Goal: Task Accomplishment & Management: Manage account settings

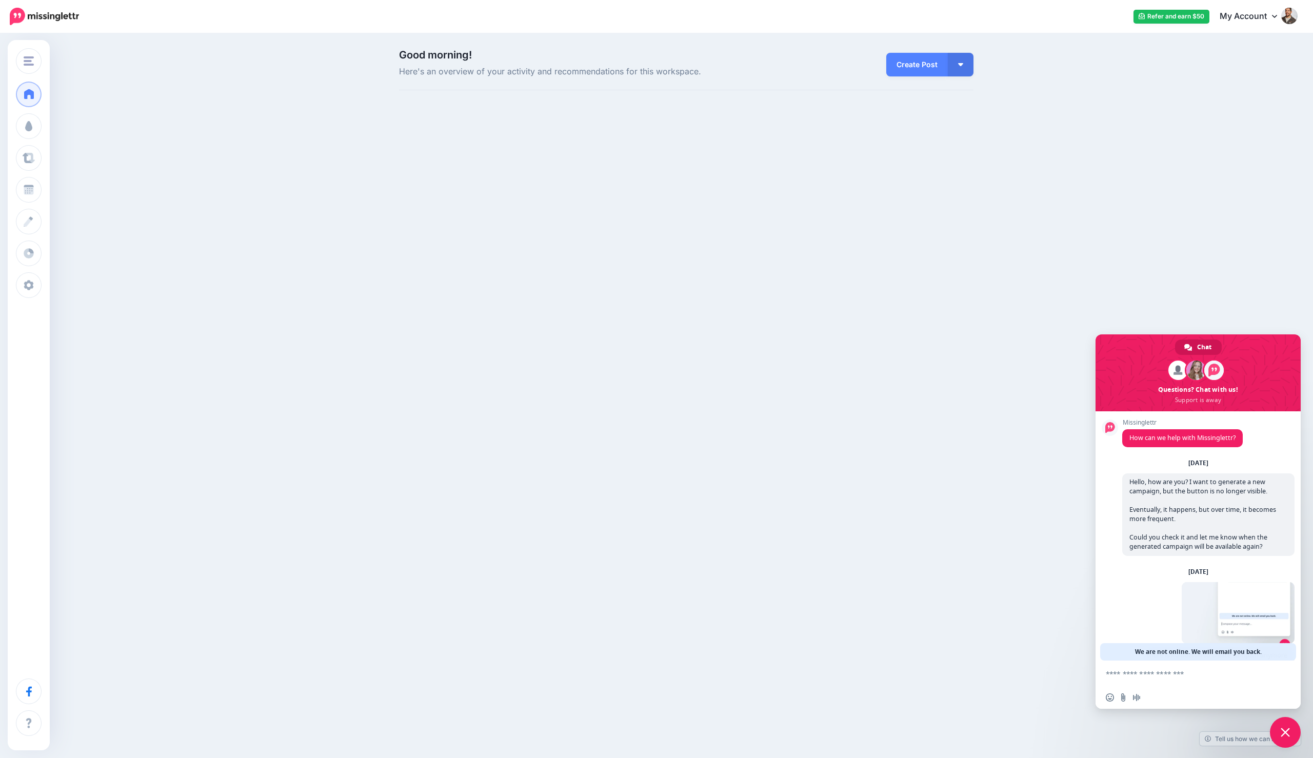
scroll to position [33, 0]
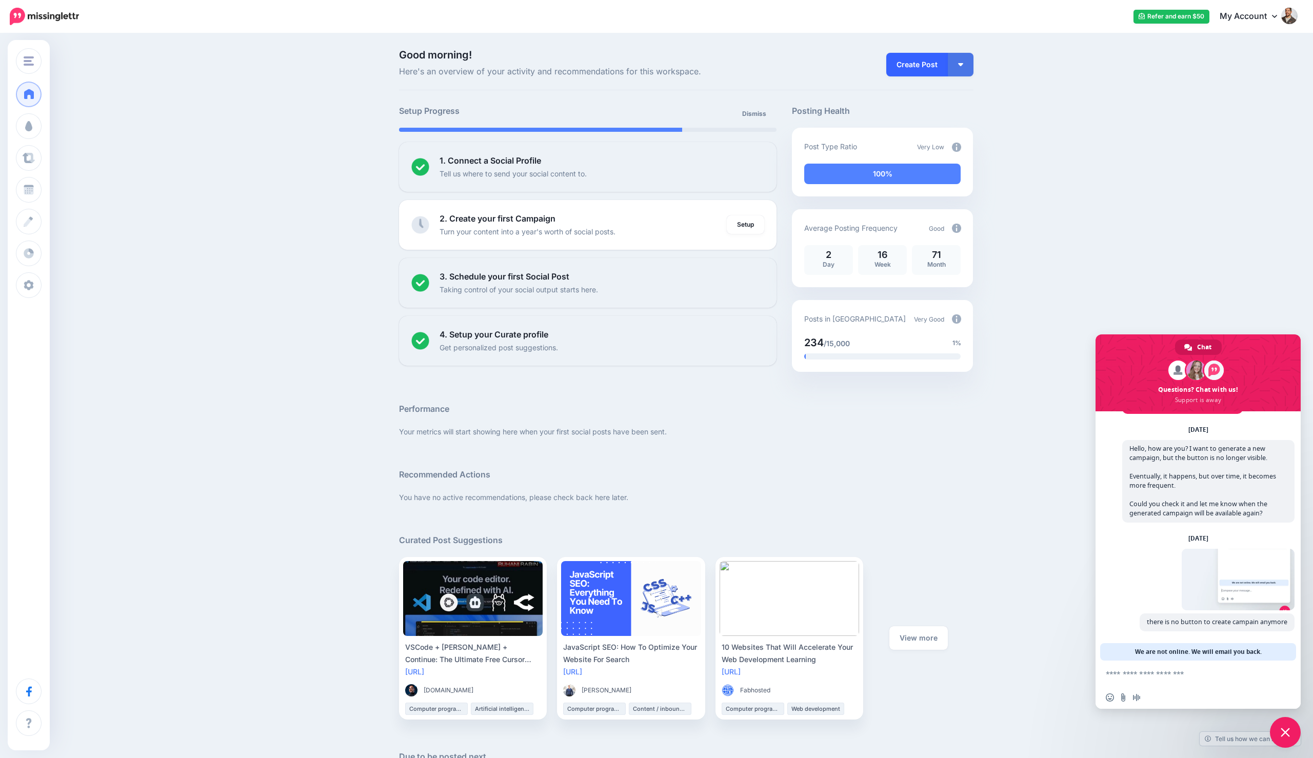
click at [903, 58] on link "Create Post" at bounding box center [917, 65] width 62 height 24
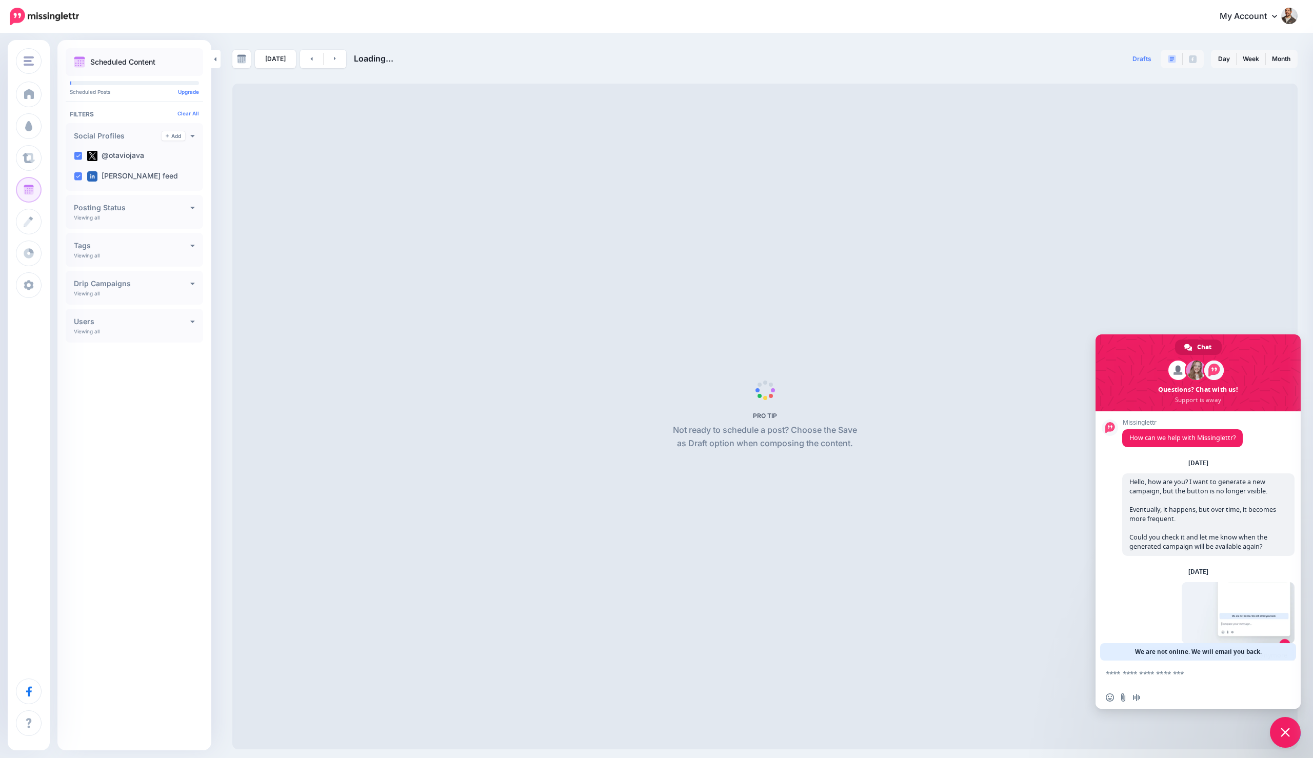
scroll to position [33, 0]
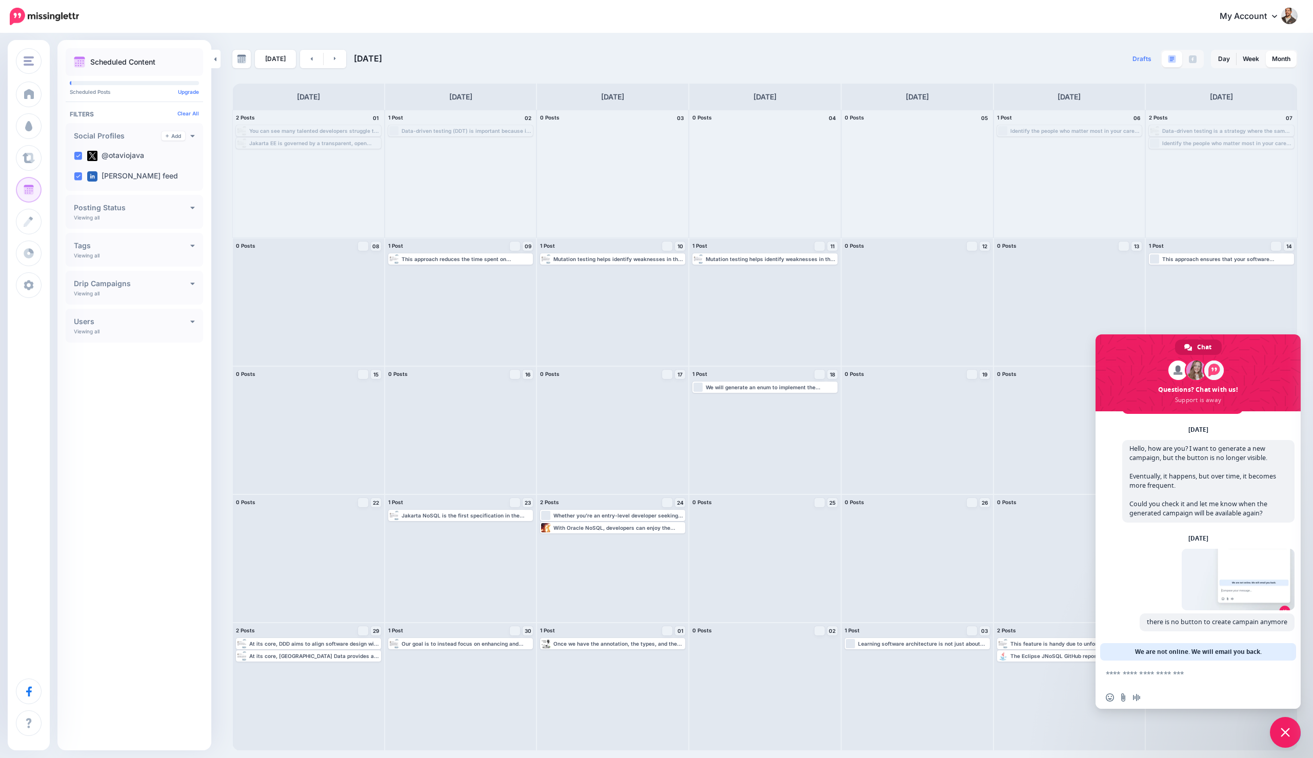
click at [0, 0] on span "Post" at bounding box center [0, 0] width 0 height 0
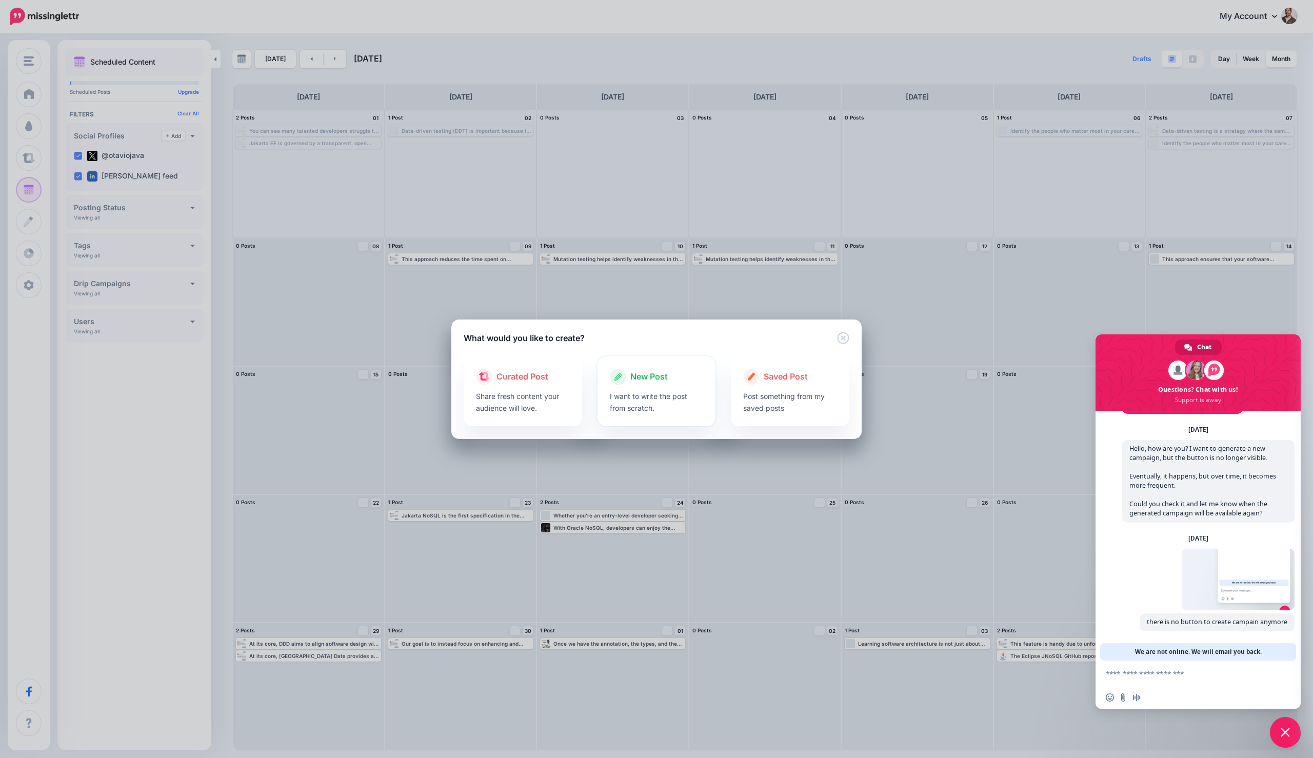
click at [641, 407] on p "I want to write the post from scratch." at bounding box center [657, 402] width 94 height 24
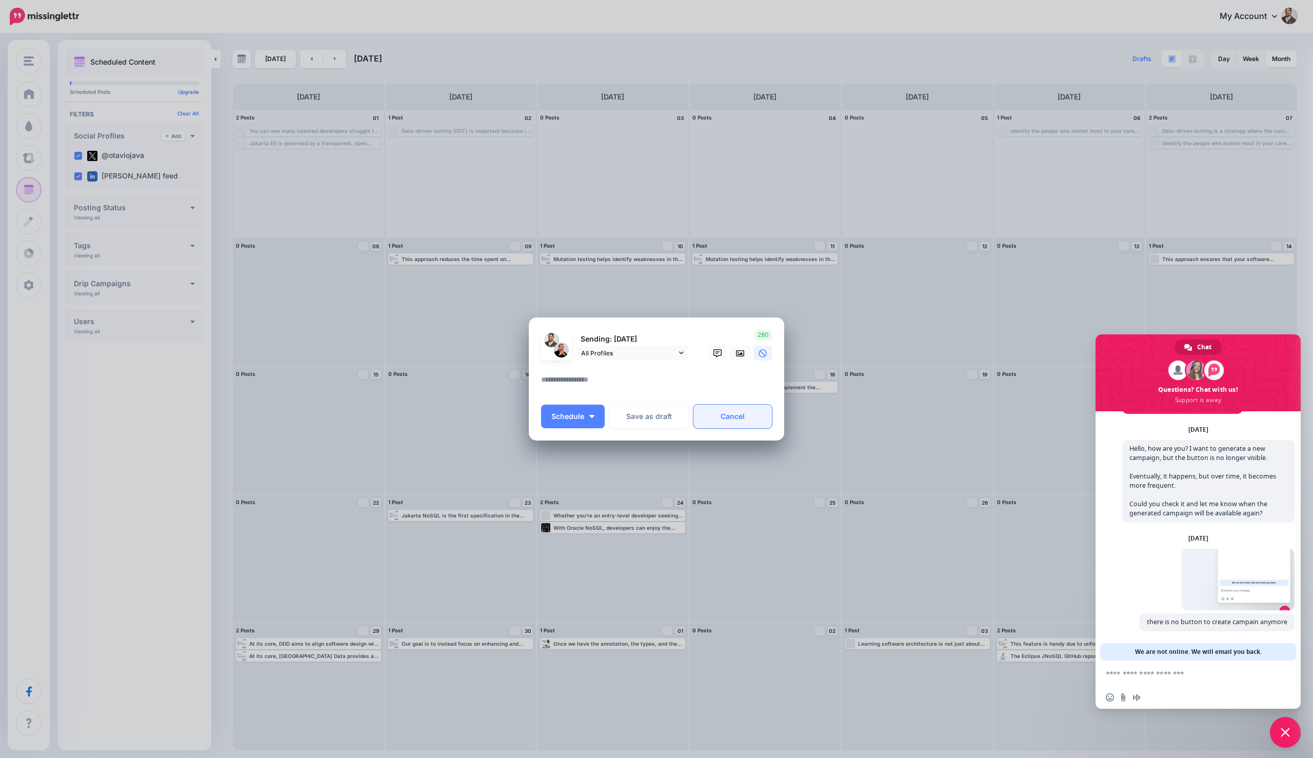
click at [729, 411] on link "Cancel" at bounding box center [732, 417] width 78 height 24
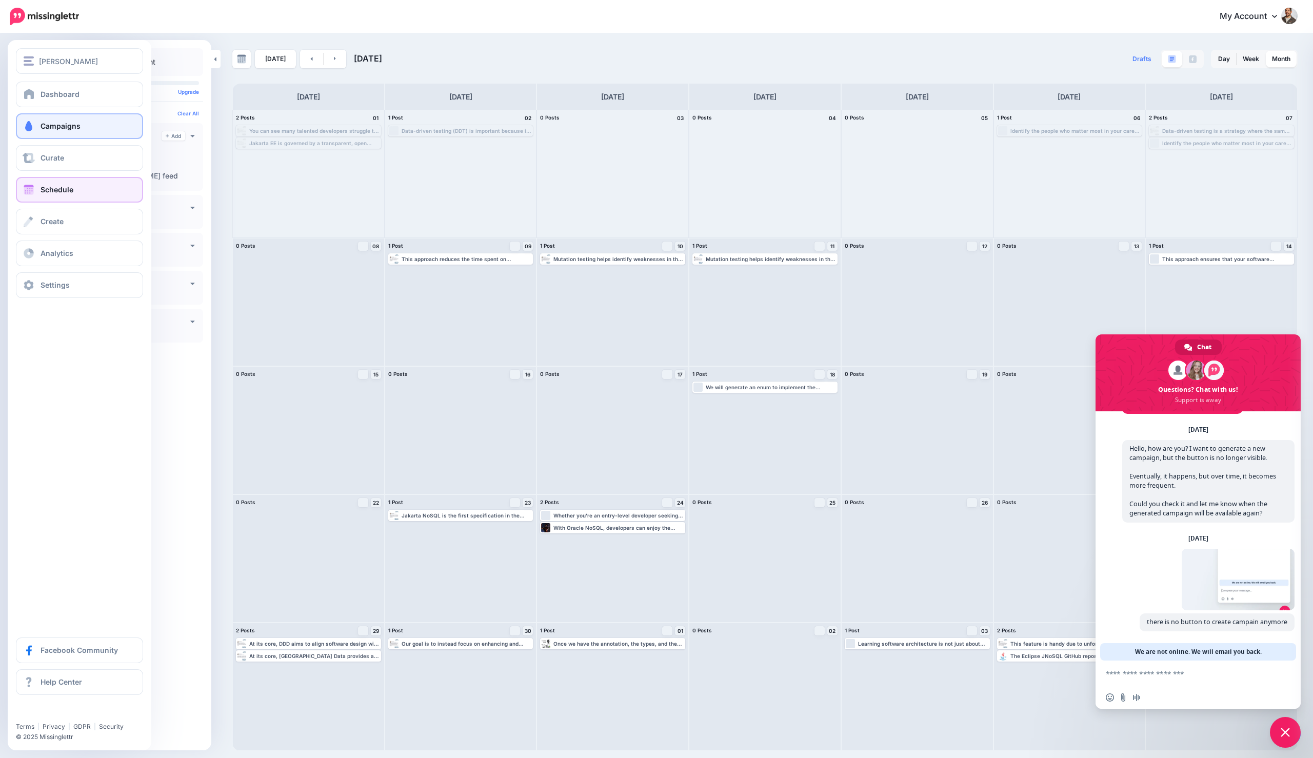
click at [63, 127] on span "Campaigns" at bounding box center [61, 126] width 40 height 9
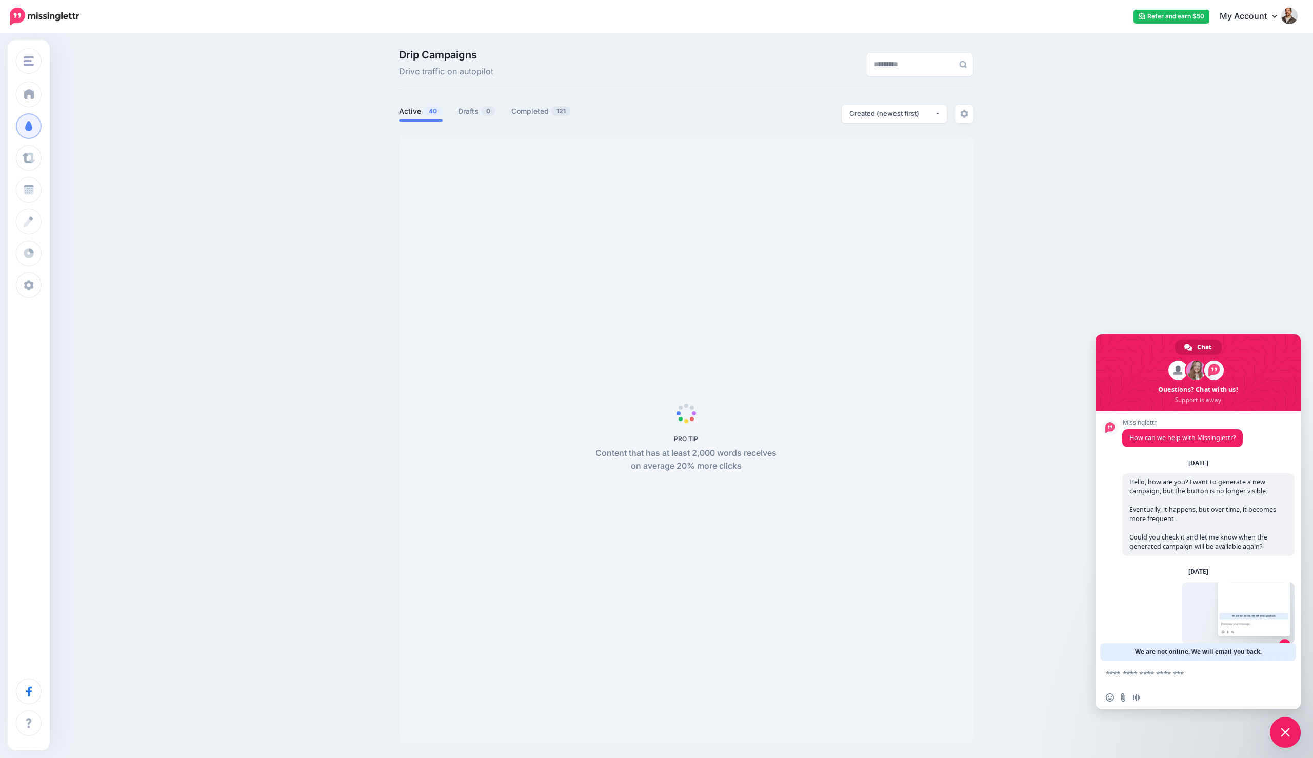
scroll to position [33, 0]
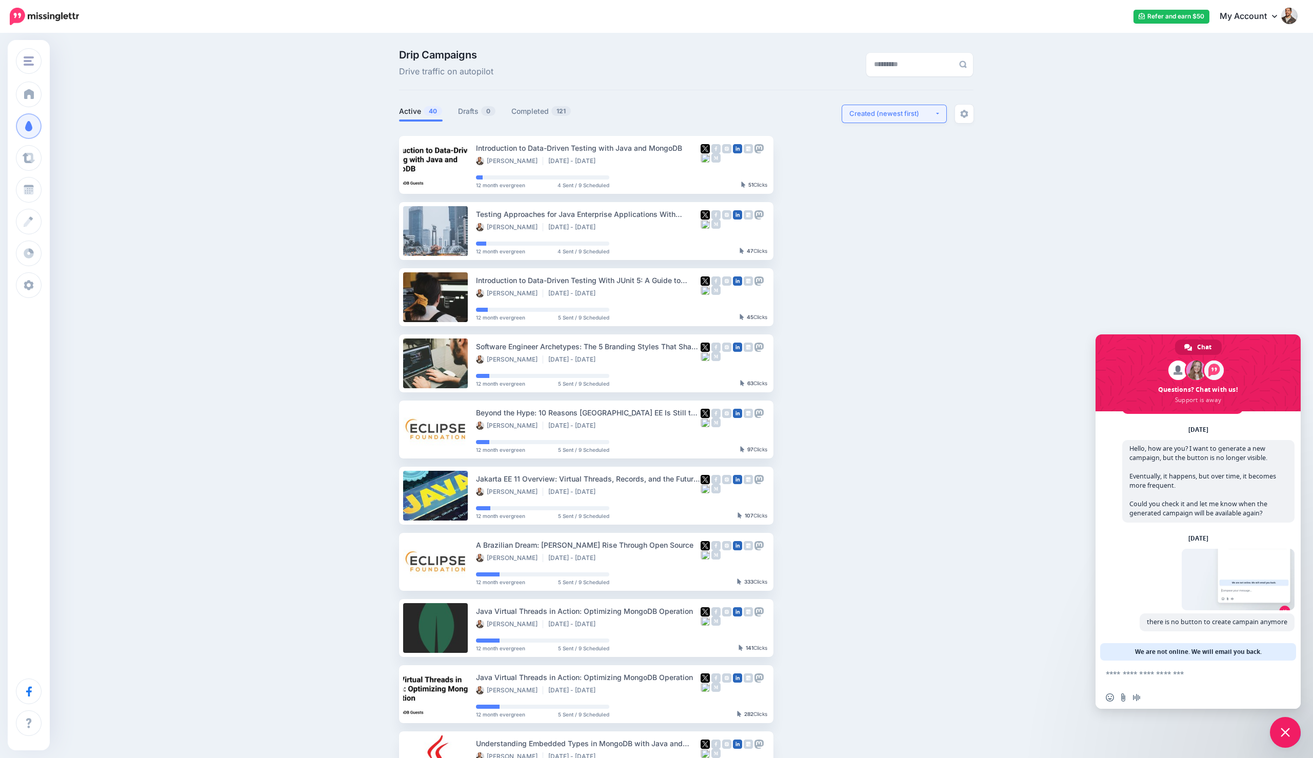
click at [945, 117] on button "Created (newest first)" at bounding box center [894, 114] width 105 height 18
click at [960, 115] on img at bounding box center [964, 114] width 8 height 8
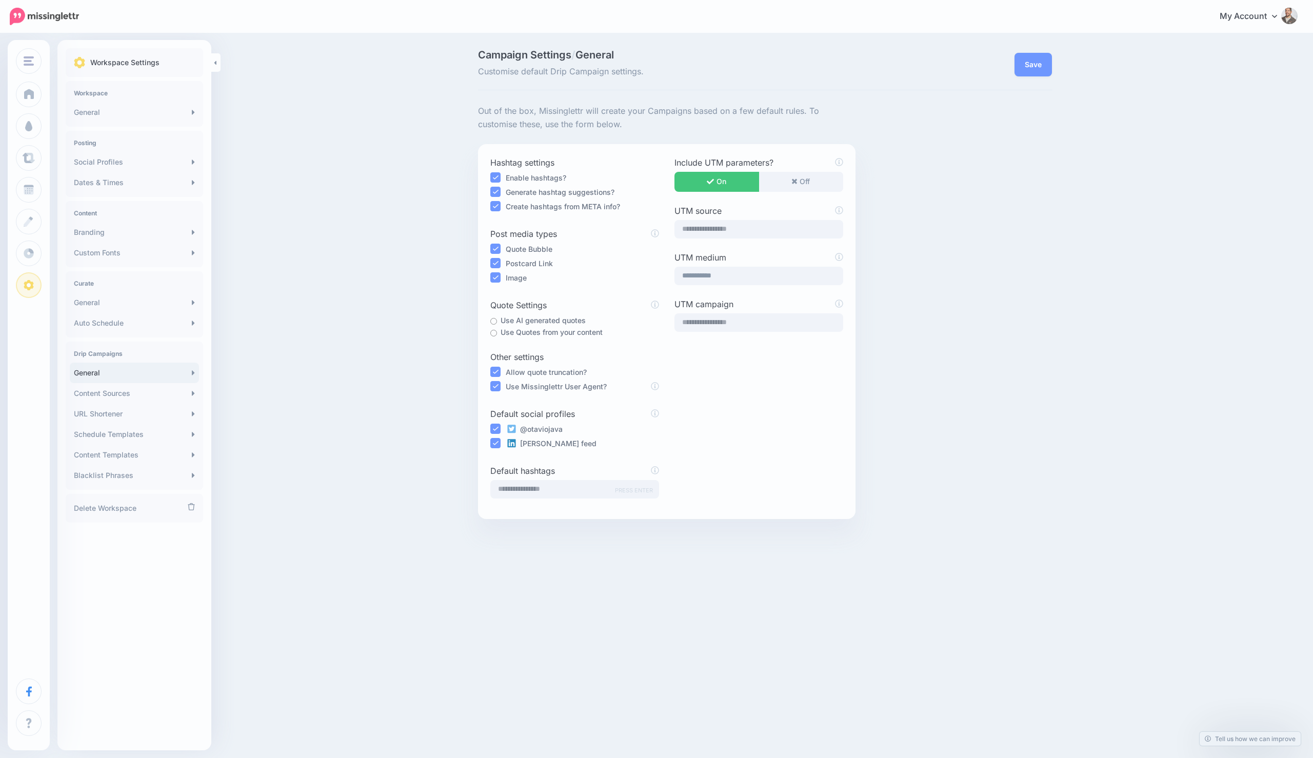
click at [995, 502] on div "Out of the box, Missinglettr will create your Campaigns based on a few default …" at bounding box center [765, 312] width 590 height 414
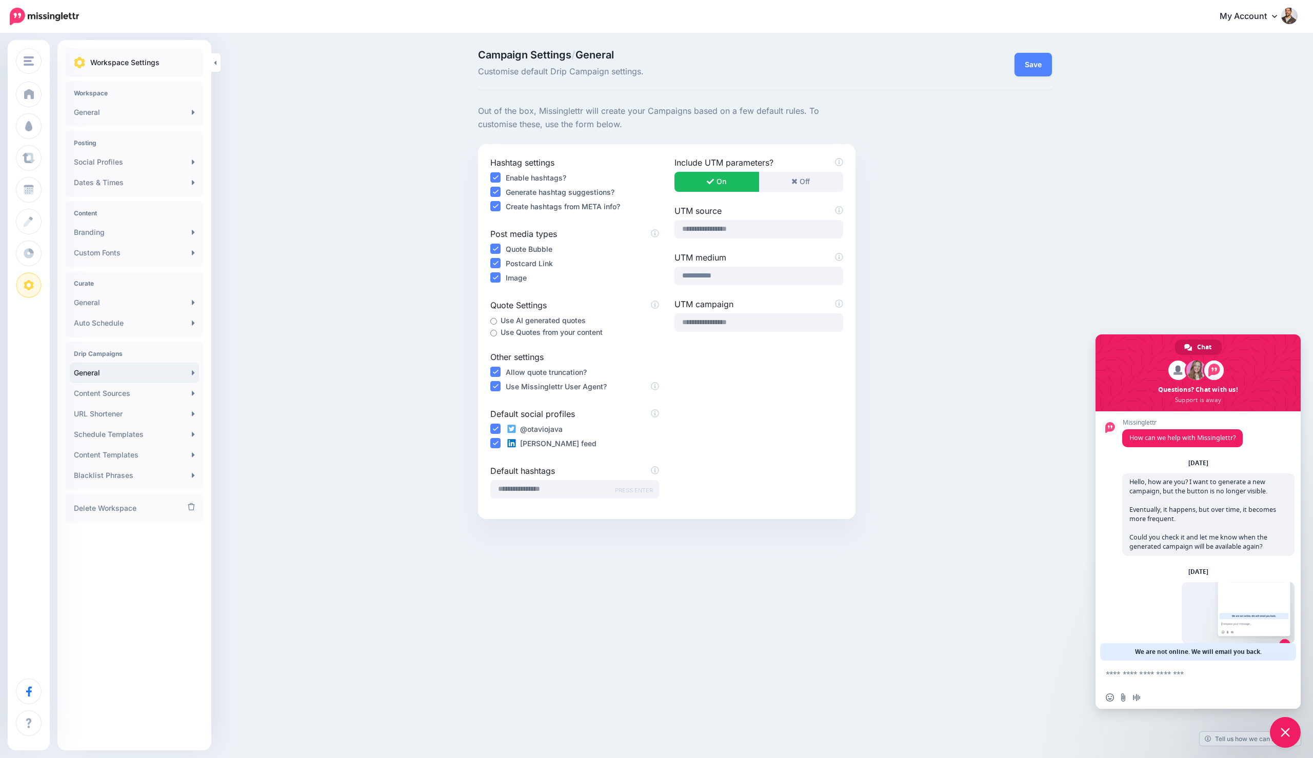
scroll to position [33, 0]
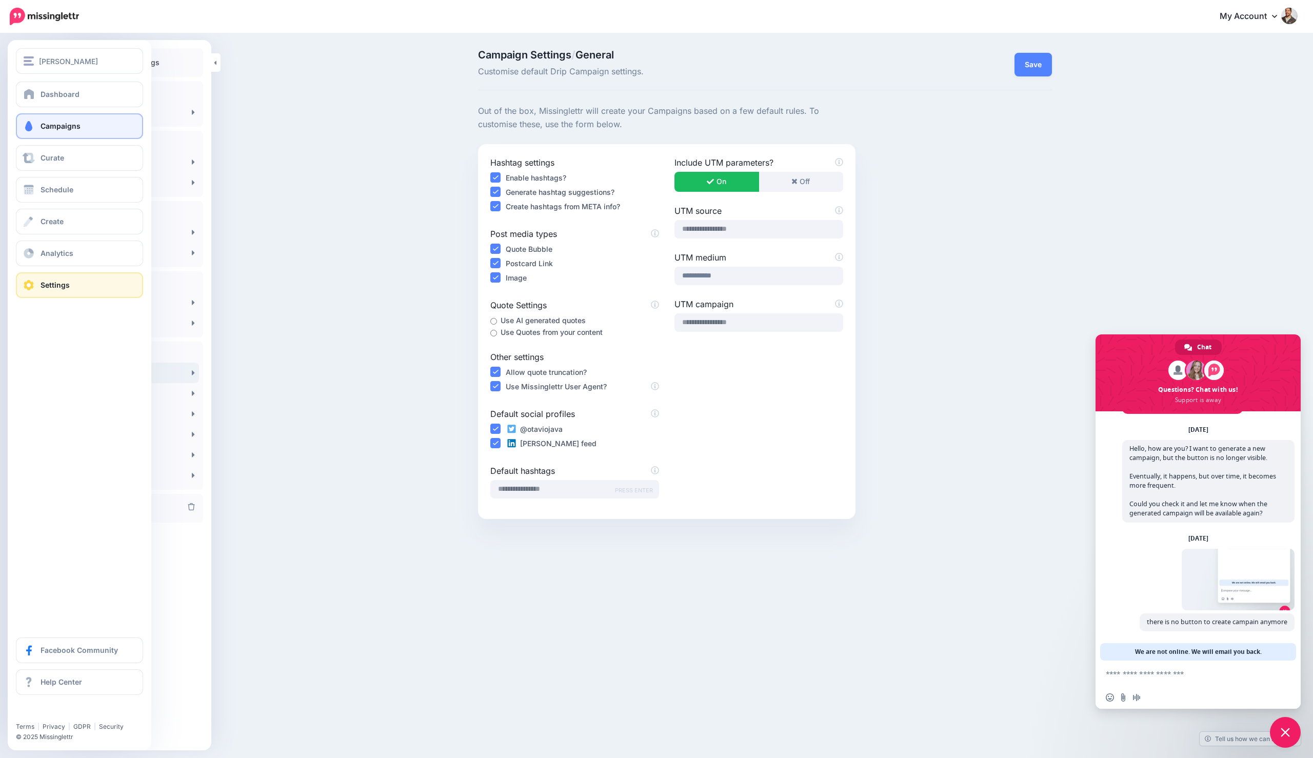
click at [30, 132] on link "Campaigns" at bounding box center [79, 126] width 127 height 26
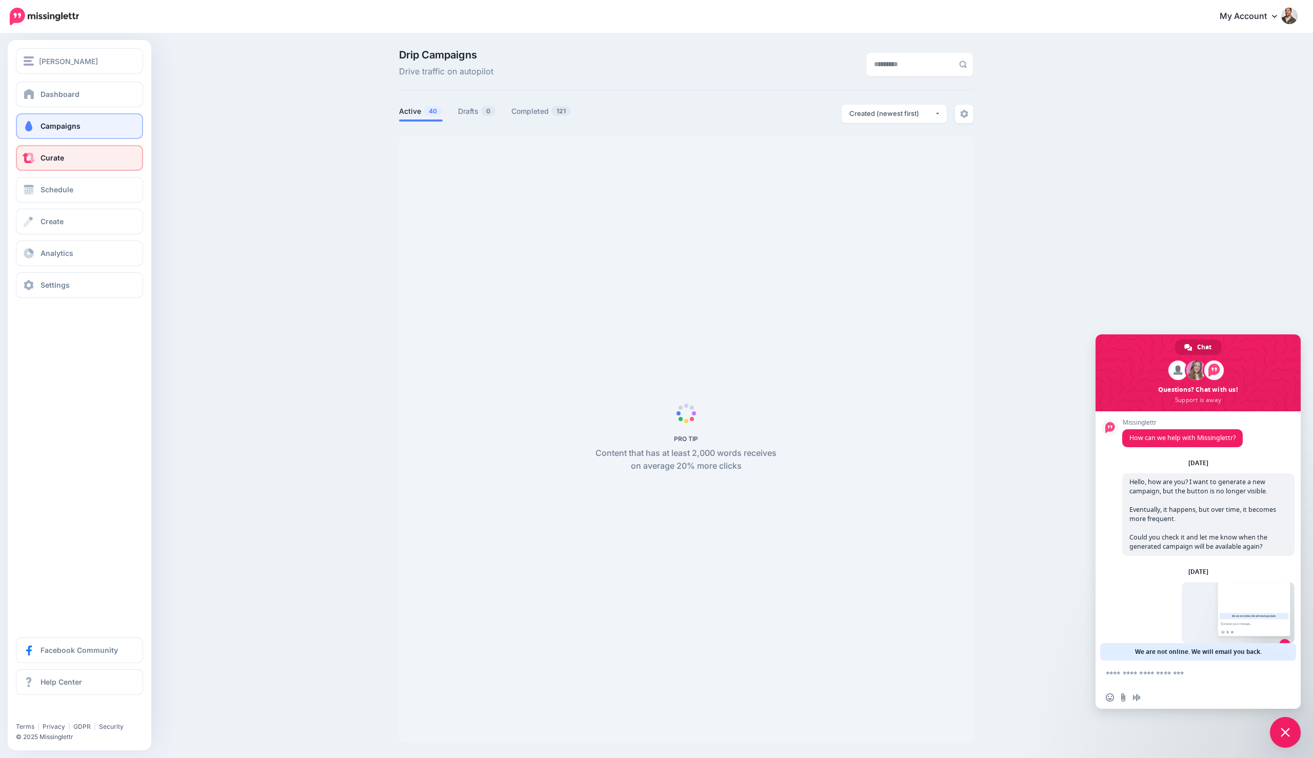
scroll to position [33, 0]
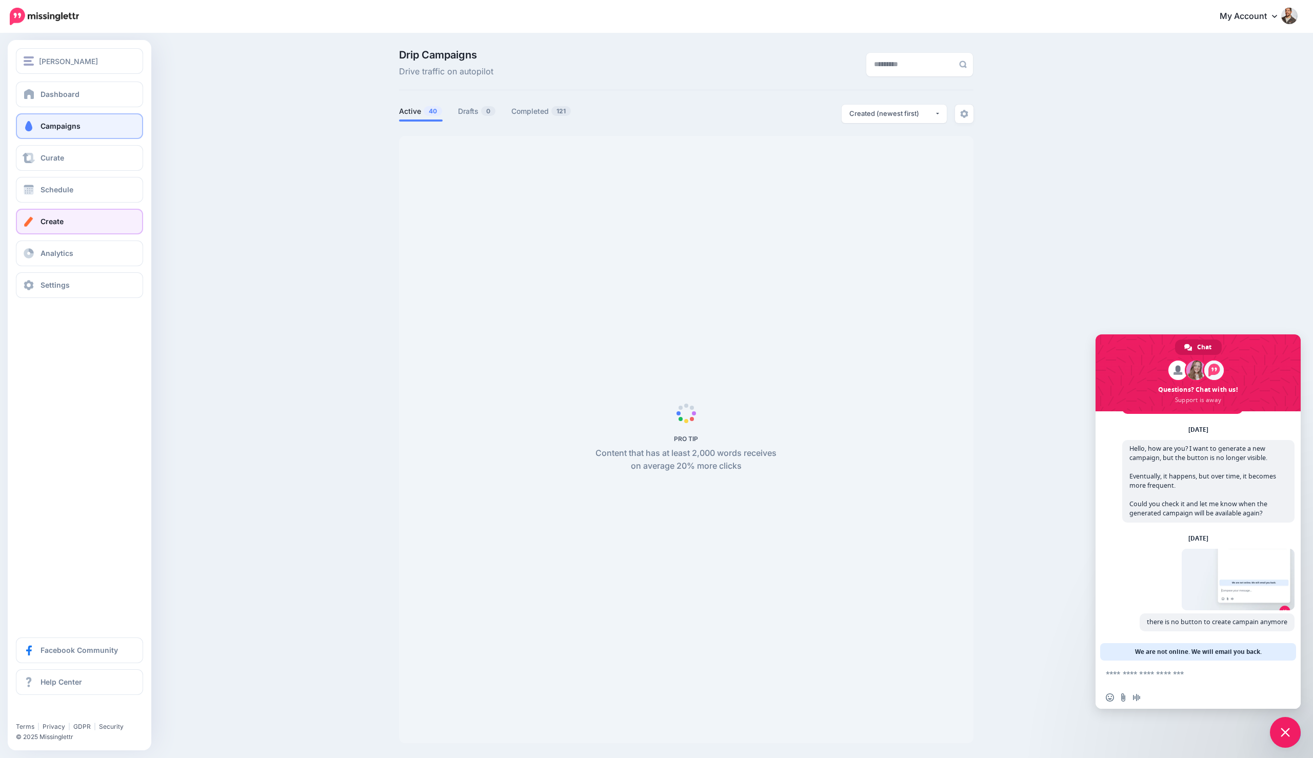
click at [75, 222] on link "Create" at bounding box center [79, 222] width 127 height 26
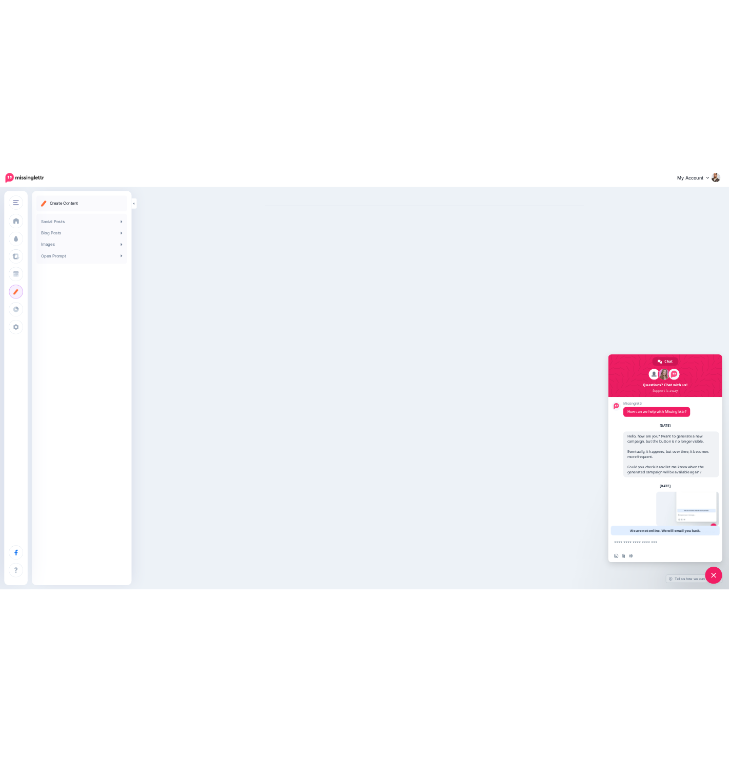
scroll to position [33, 0]
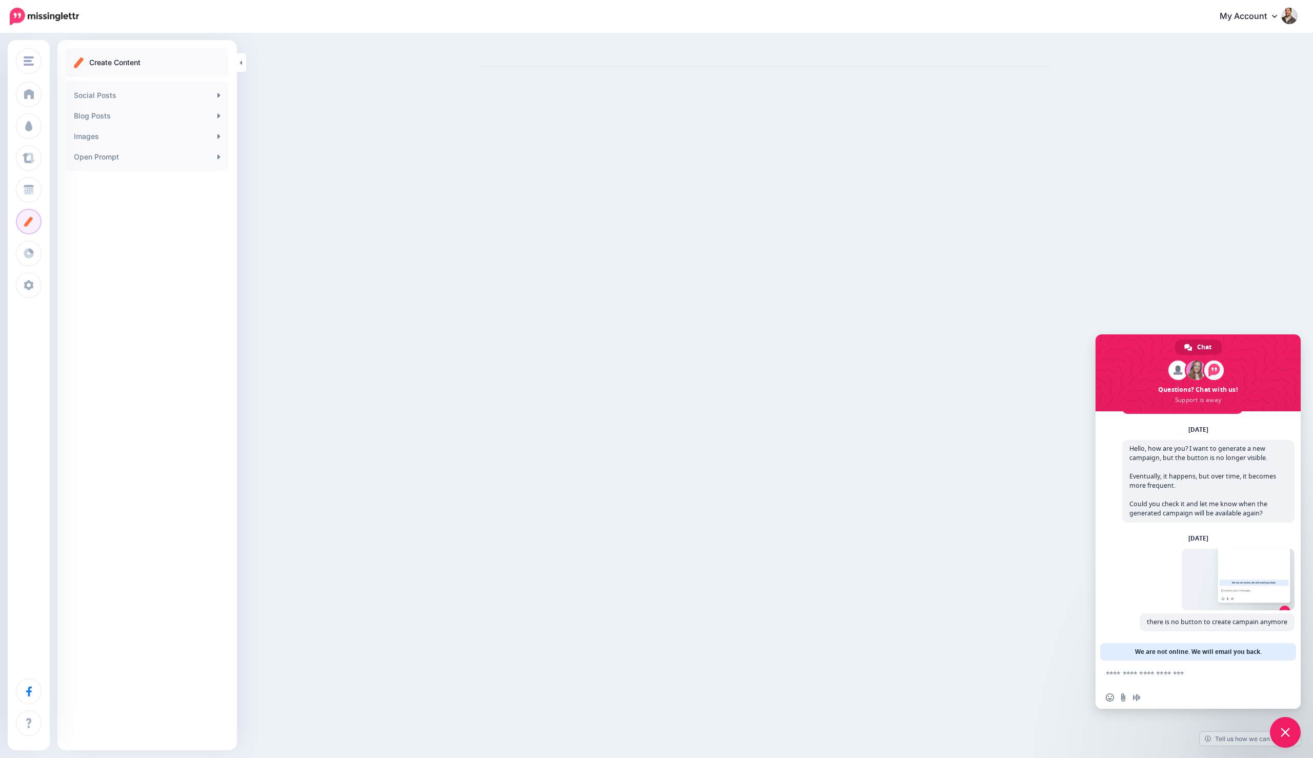
click at [1292, 727] on span "Close chat" at bounding box center [1285, 732] width 31 height 31
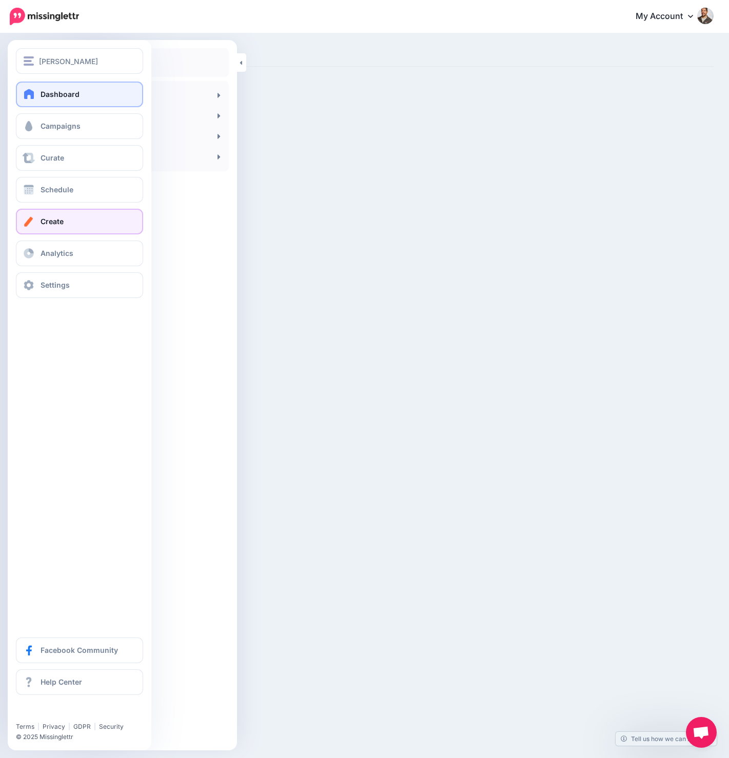
click at [59, 87] on link "Dashboard" at bounding box center [79, 95] width 127 height 26
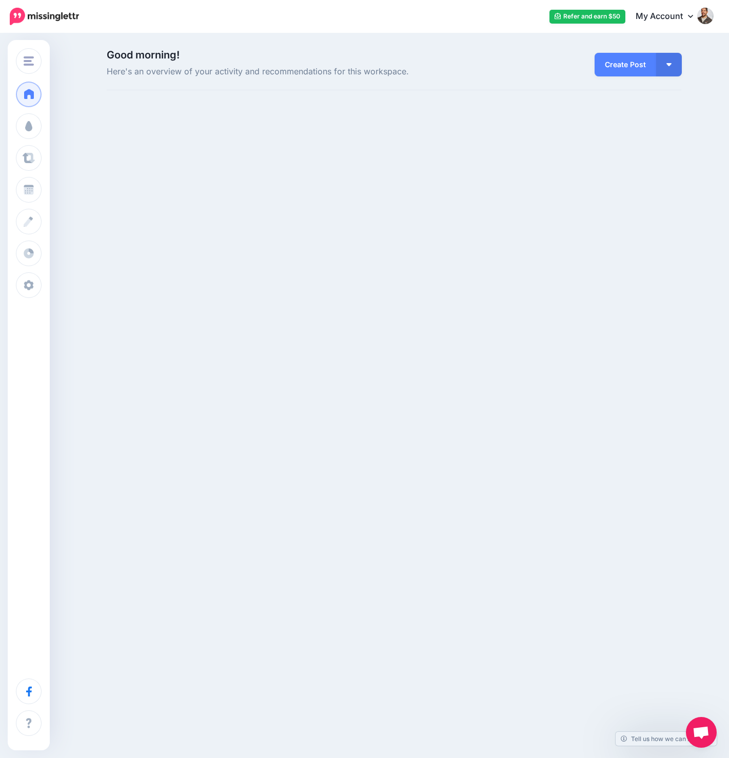
scroll to position [33, 0]
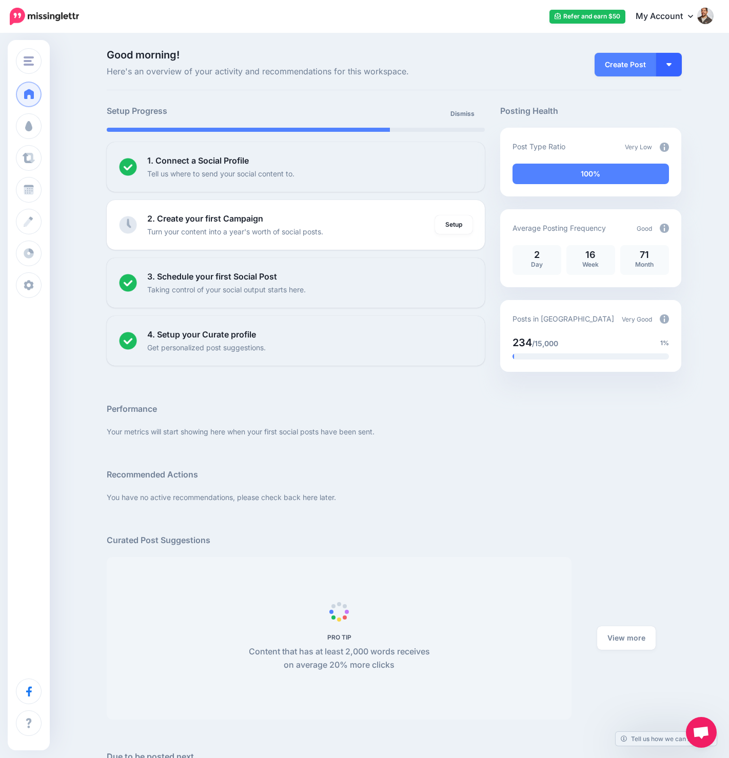
click at [676, 70] on button "button" at bounding box center [669, 65] width 26 height 24
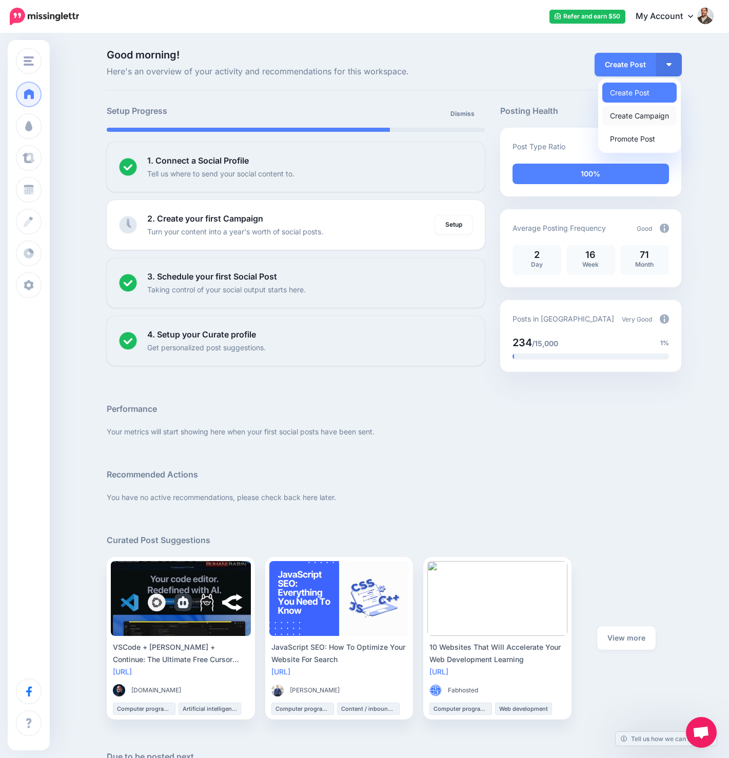
click at [651, 121] on link "Create Campaign" at bounding box center [639, 116] width 74 height 20
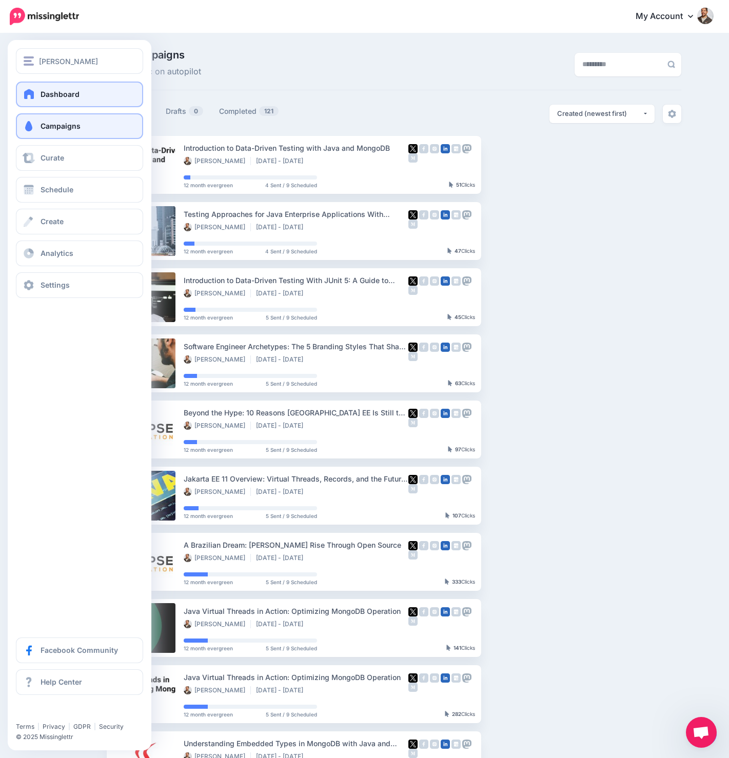
scroll to position [1, 0]
click at [46, 100] on link "Dashboard" at bounding box center [79, 95] width 127 height 26
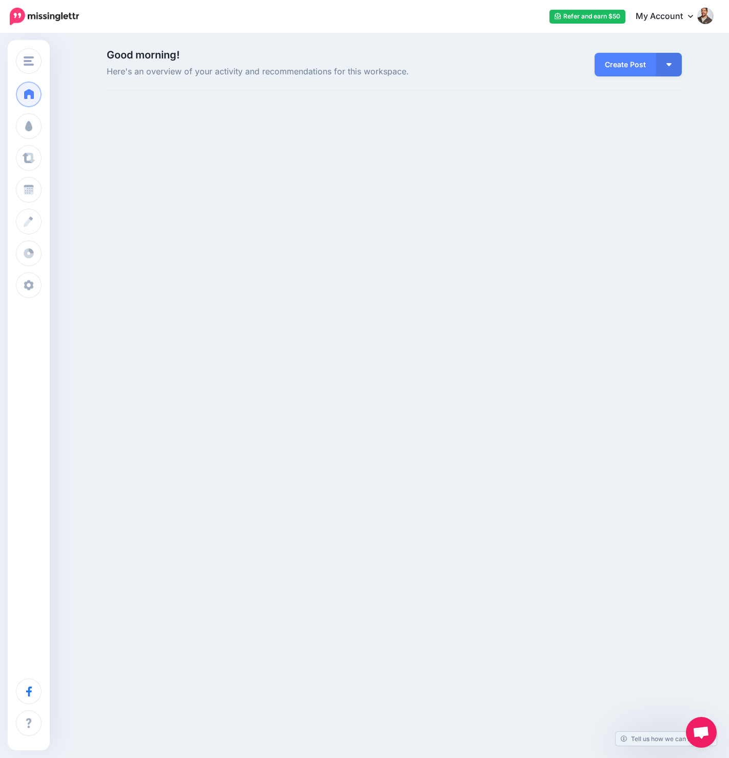
scroll to position [33, 0]
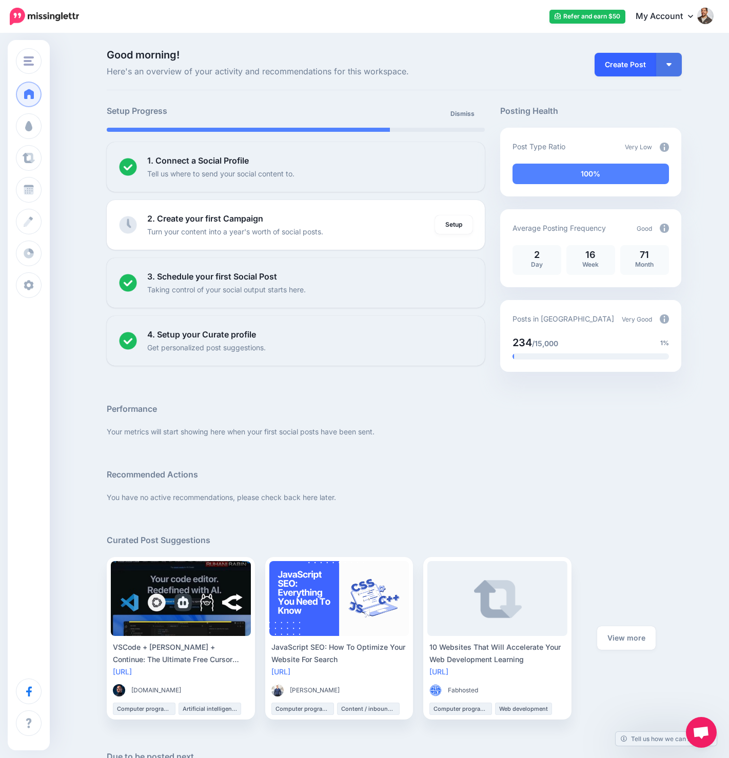
click at [629, 61] on link "Create Post" at bounding box center [625, 65] width 62 height 24
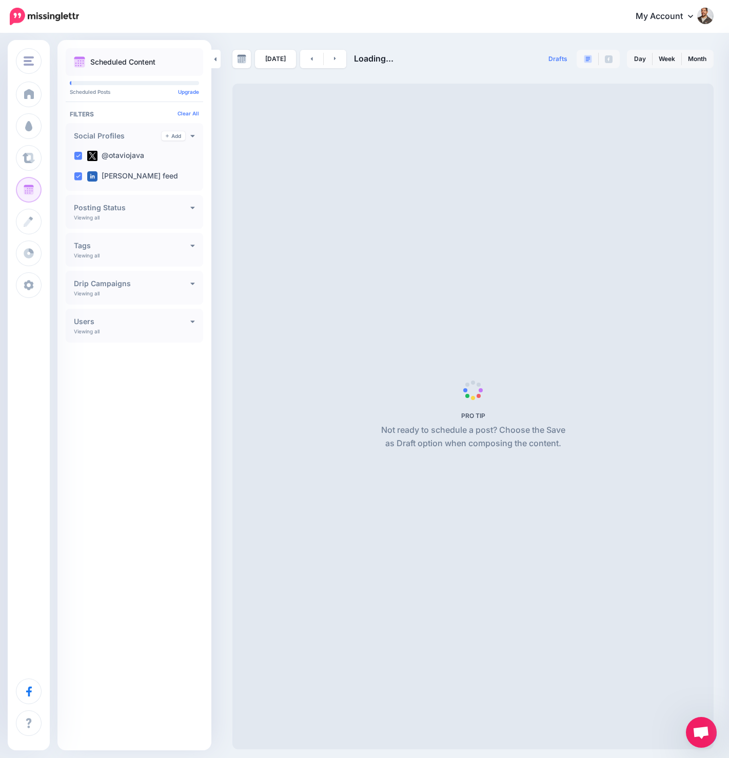
scroll to position [33, 0]
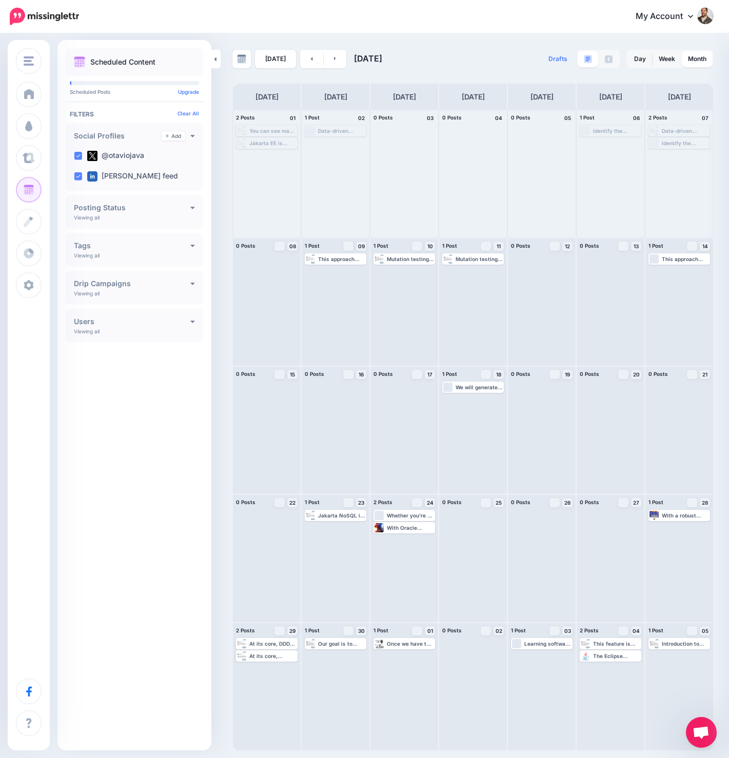
click at [0, 0] on span "Note" at bounding box center [0, 0] width 0 height 0
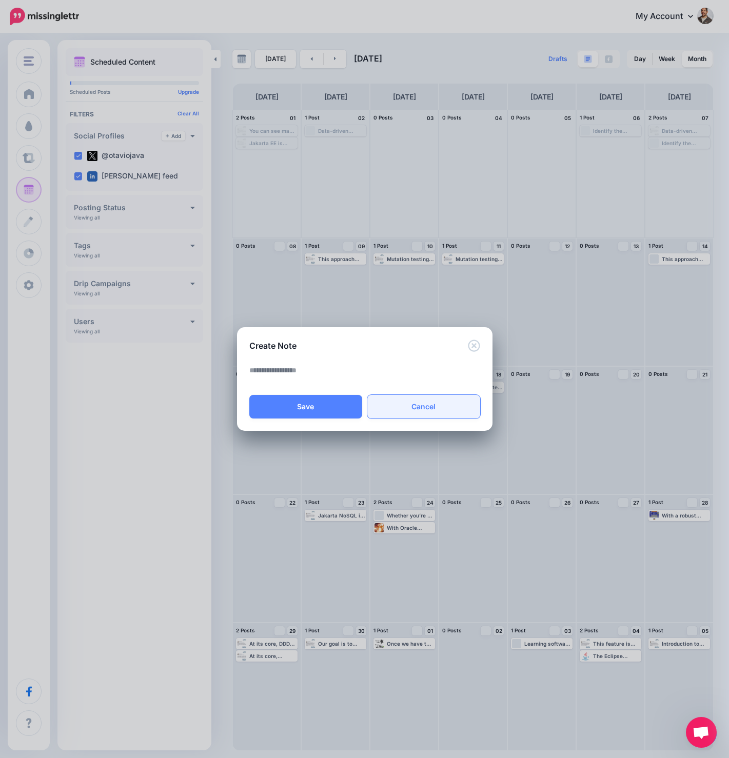
click at [430, 406] on link "Cancel" at bounding box center [423, 407] width 113 height 24
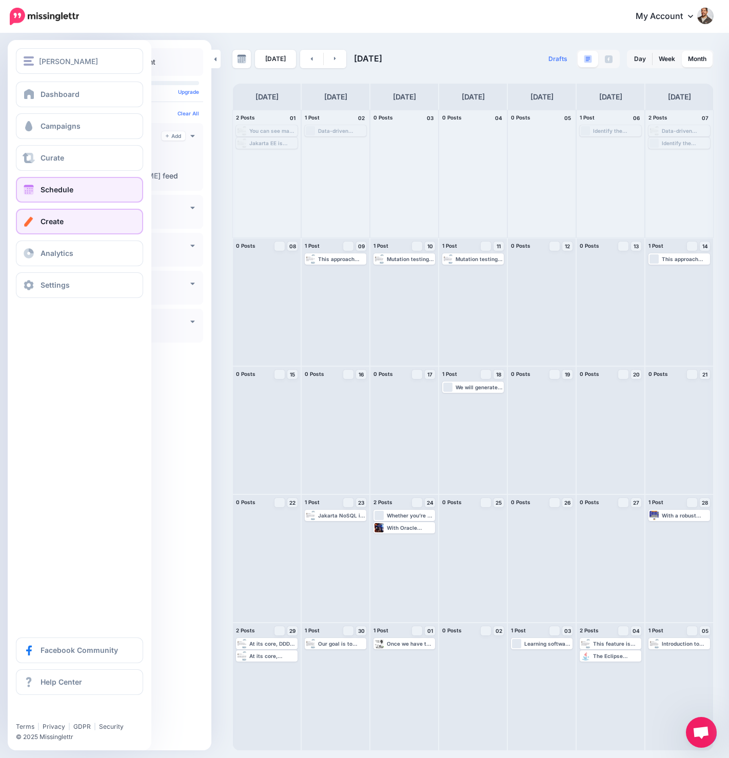
click at [26, 218] on span at bounding box center [28, 221] width 13 height 10
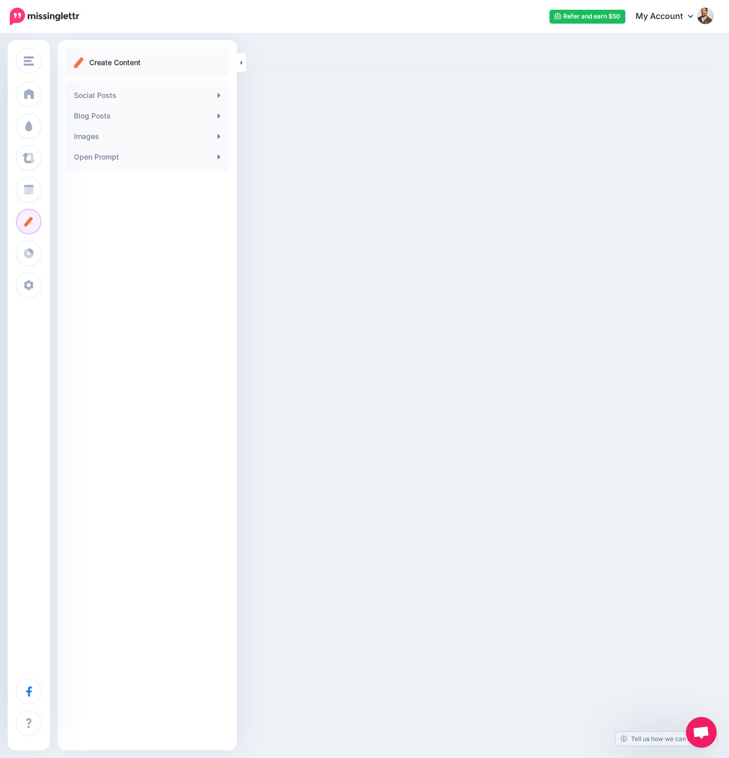
scroll to position [33, 0]
click at [141, 91] on link "Social Posts" at bounding box center [147, 95] width 155 height 21
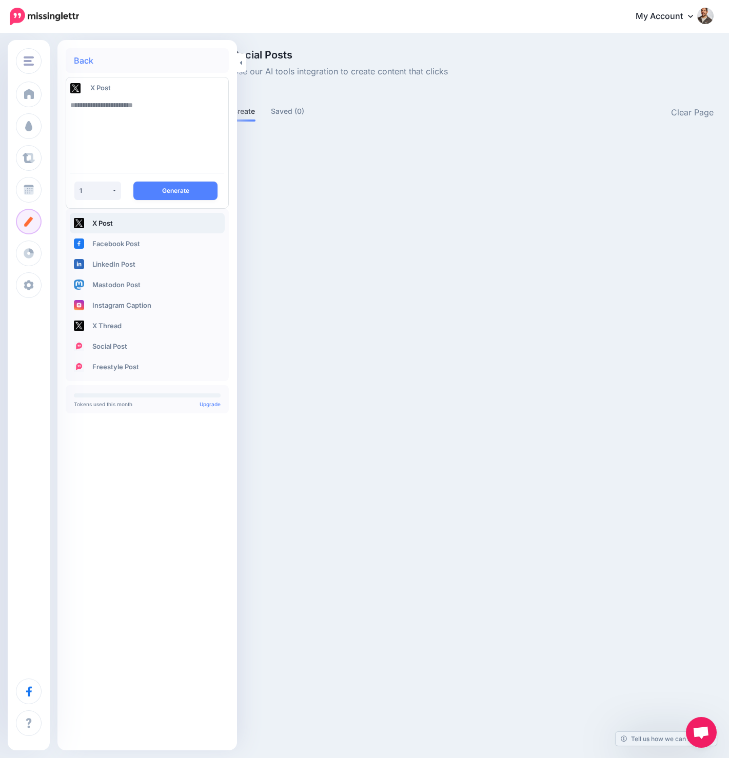
scroll to position [33, 0]
click at [236, 65] on div "Back X Post * * * * * 1 Generate" at bounding box center [147, 237] width 180 height 378
click at [240, 64] on icon at bounding box center [241, 63] width 3 height 7
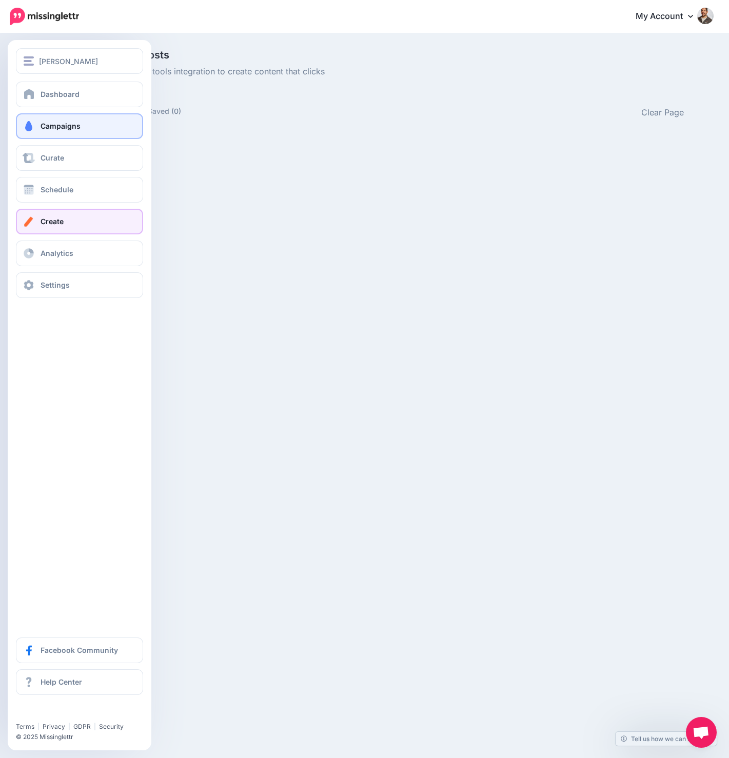
click at [47, 125] on span "Campaigns" at bounding box center [61, 126] width 40 height 9
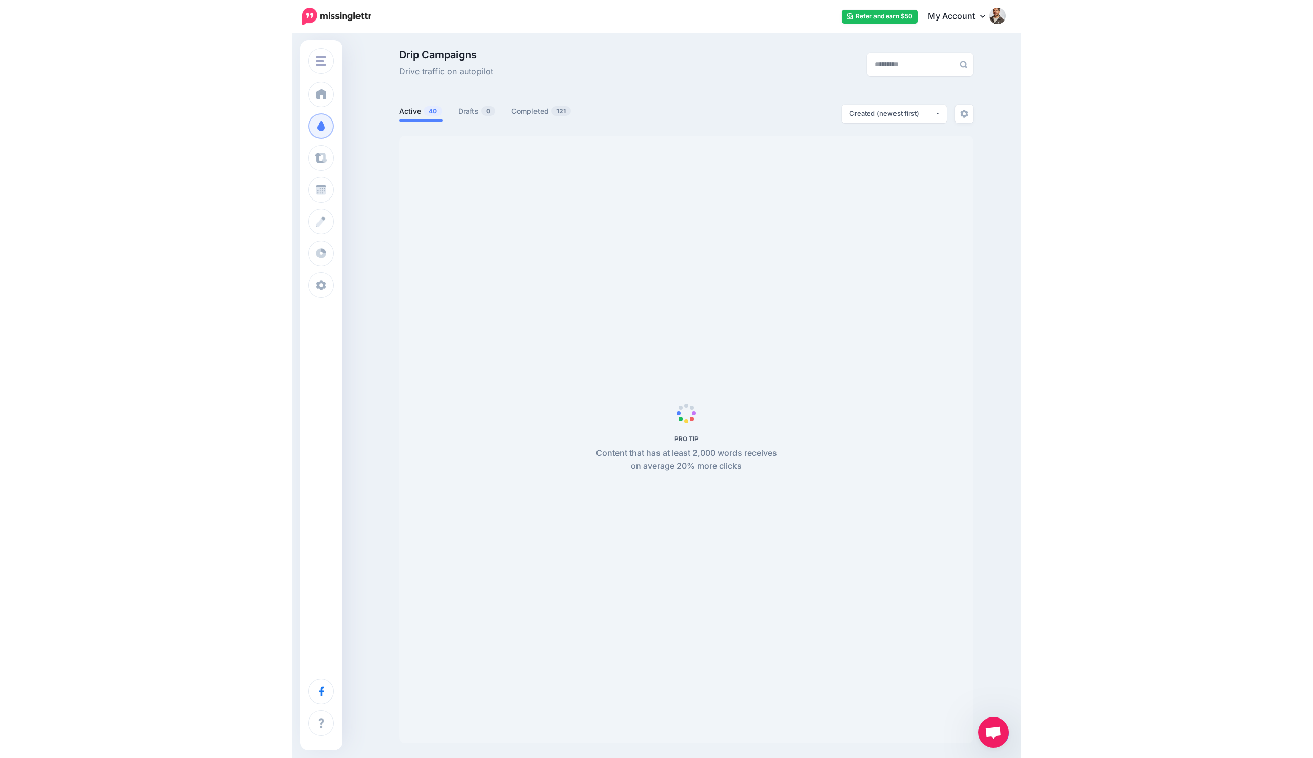
scroll to position [33, 0]
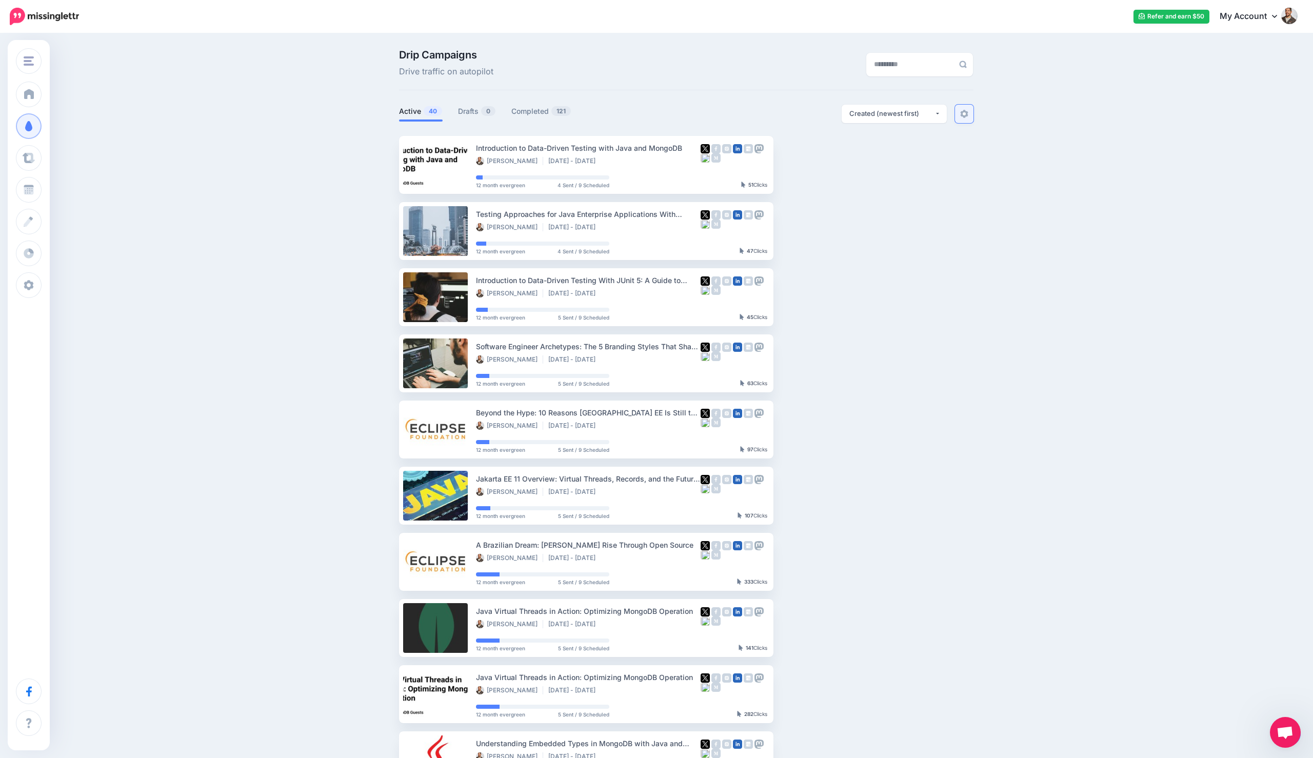
click at [728, 111] on img at bounding box center [964, 114] width 8 height 8
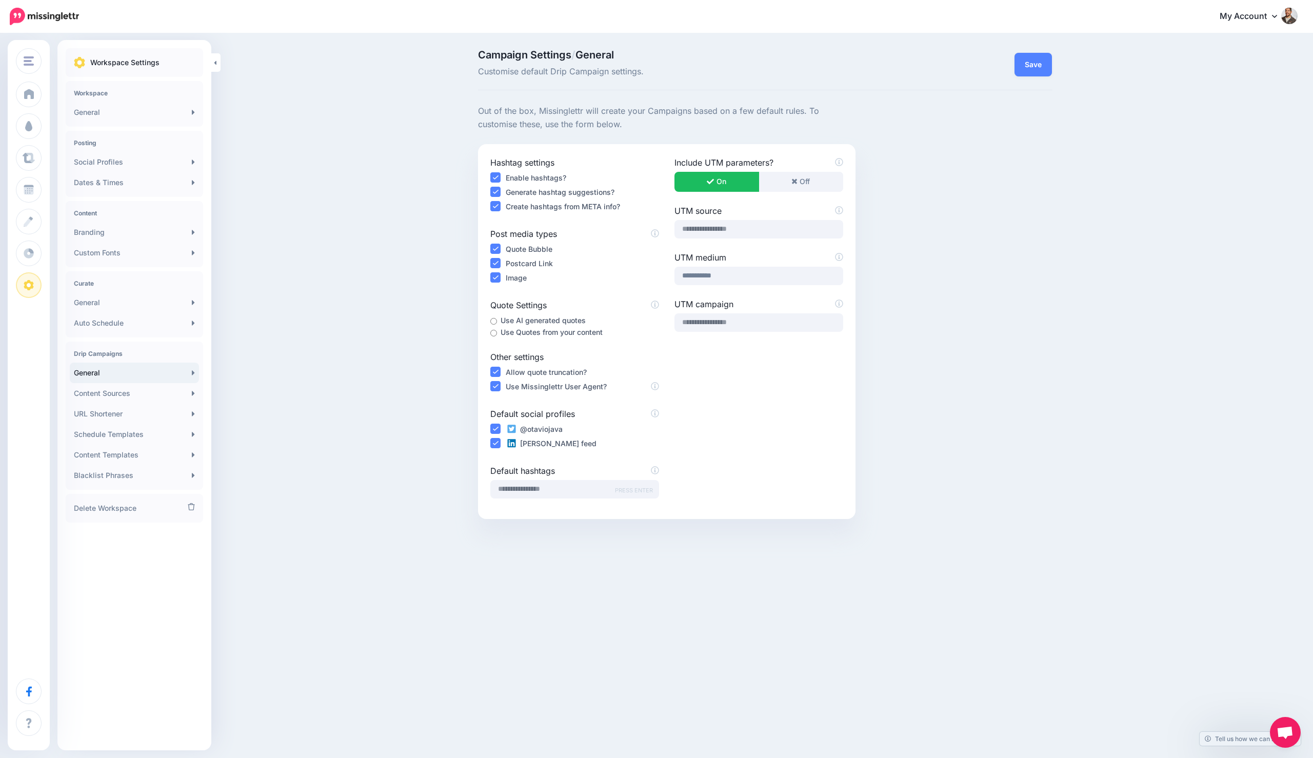
scroll to position [33, 0]
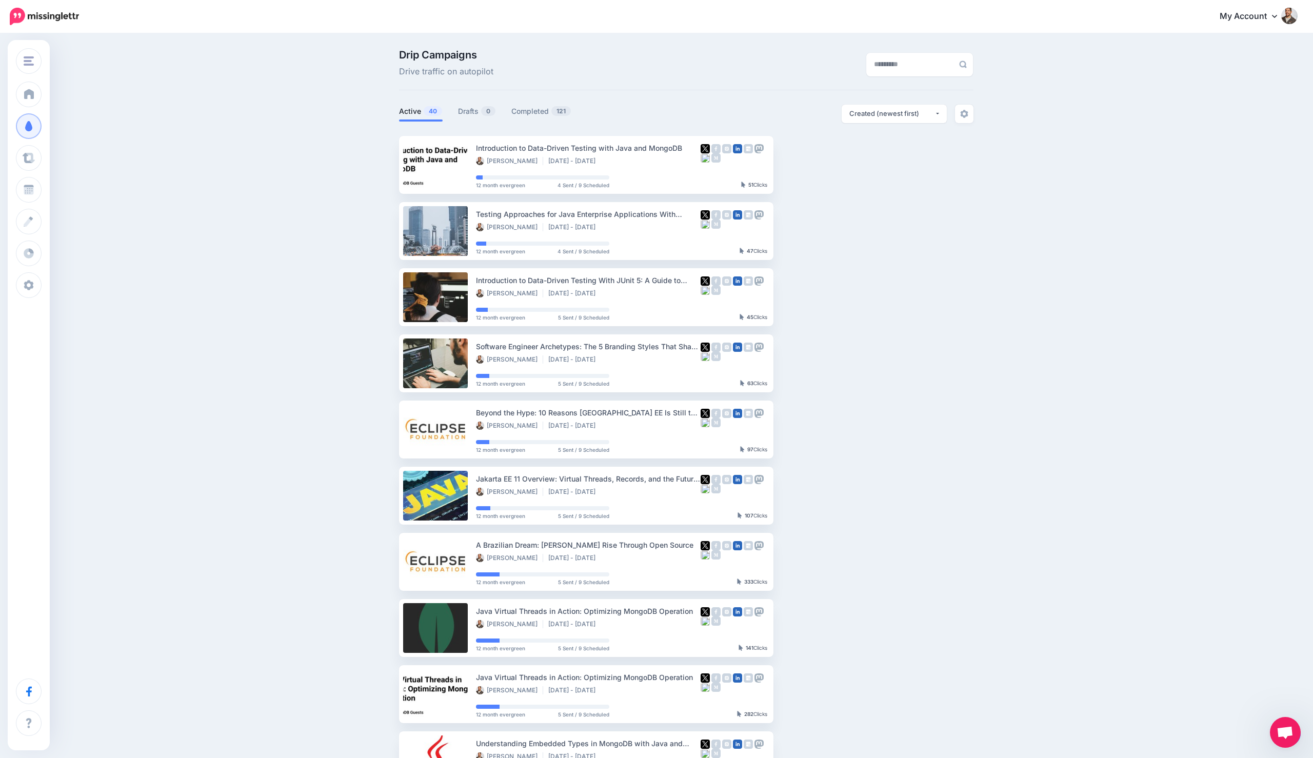
scroll to position [33, 0]
click at [1286, 18] on img at bounding box center [1289, 16] width 16 height 16
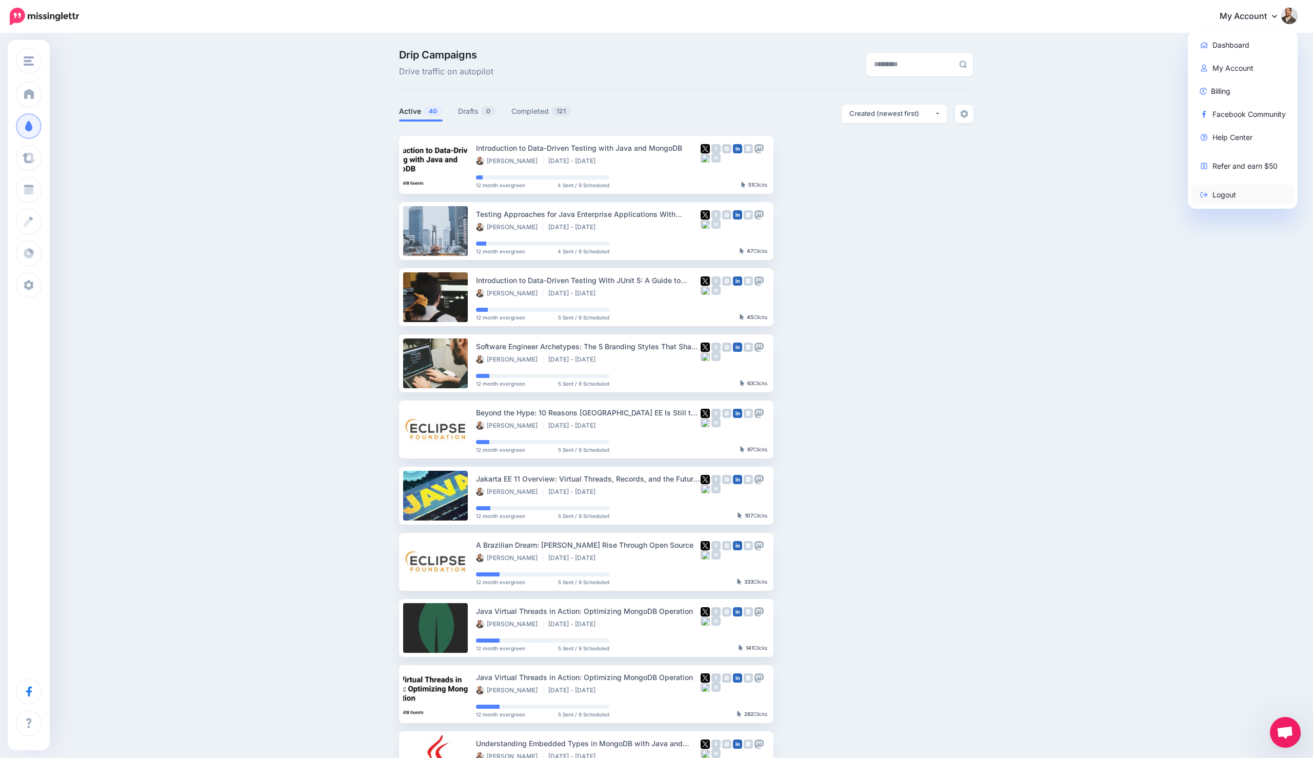
click at [1228, 187] on link "Logout" at bounding box center [1243, 195] width 102 height 20
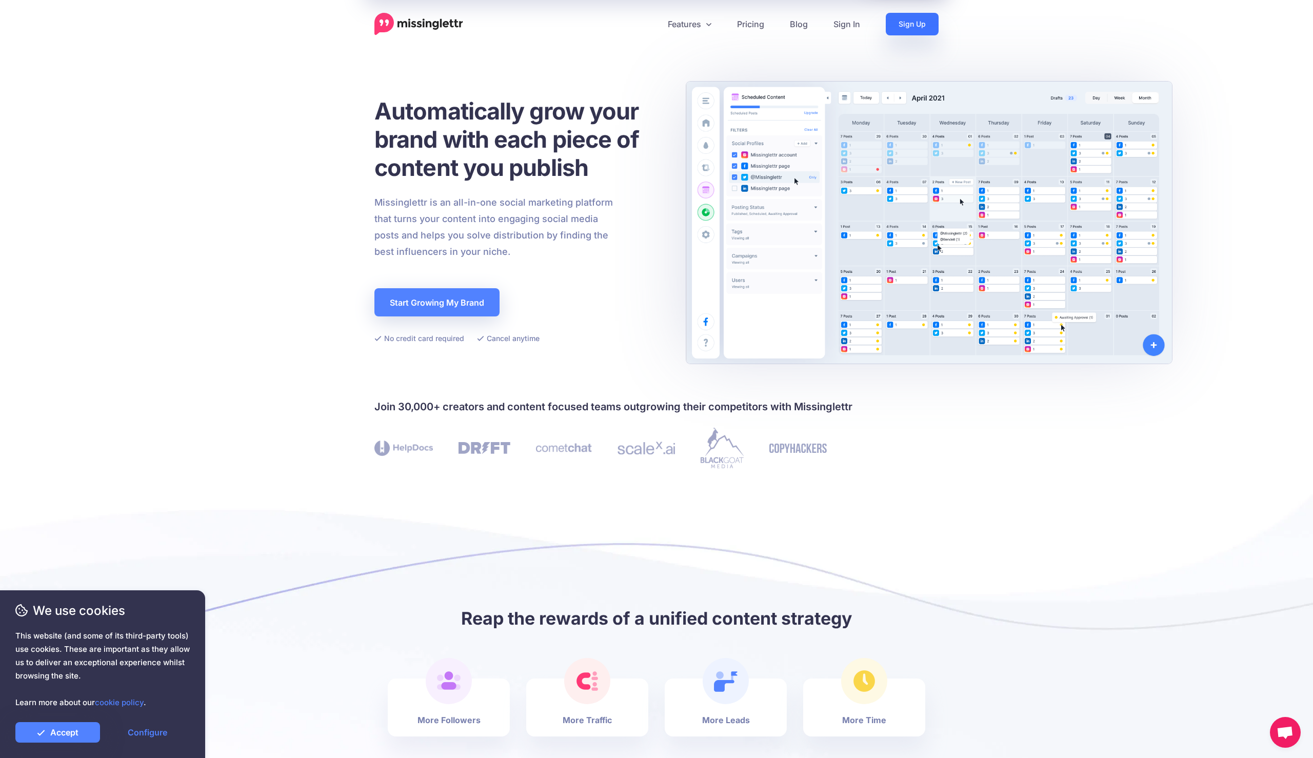
click at [923, 31] on link "Sign Up" at bounding box center [912, 24] width 53 height 23
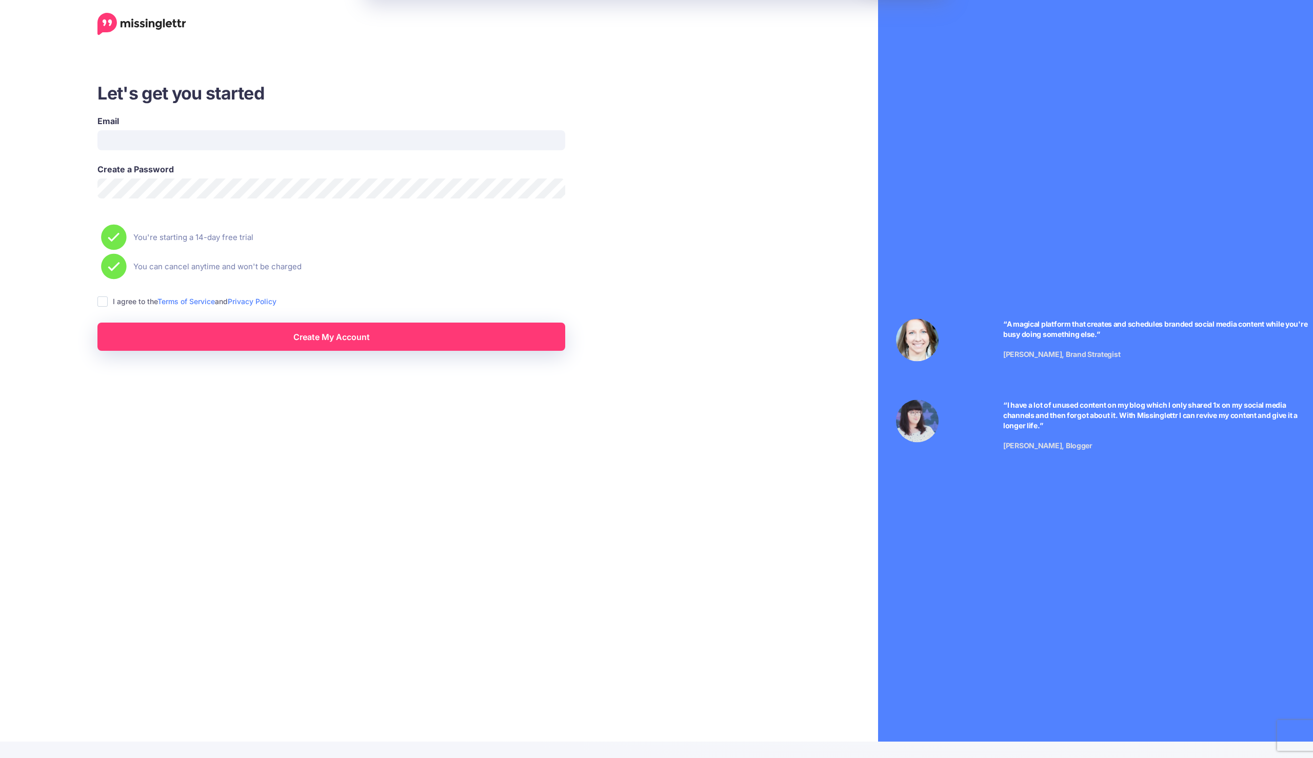
click at [180, 150] on div "Email" at bounding box center [331, 139] width 483 height 48
click at [178, 140] on input "Email" at bounding box center [331, 140] width 468 height 20
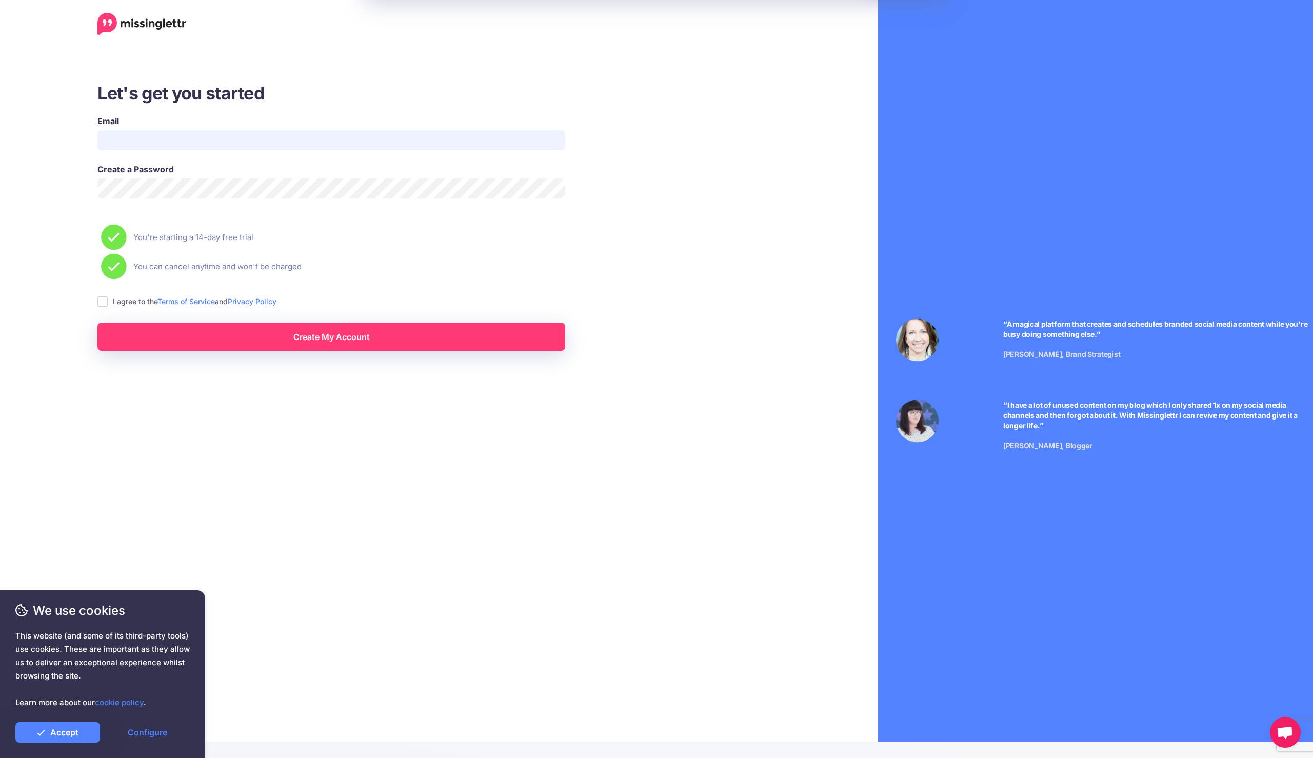
type input "**********"
click at [245, 147] on input "**********" at bounding box center [331, 140] width 468 height 20
click at [354, 333] on link "Create My Account" at bounding box center [331, 337] width 468 height 28
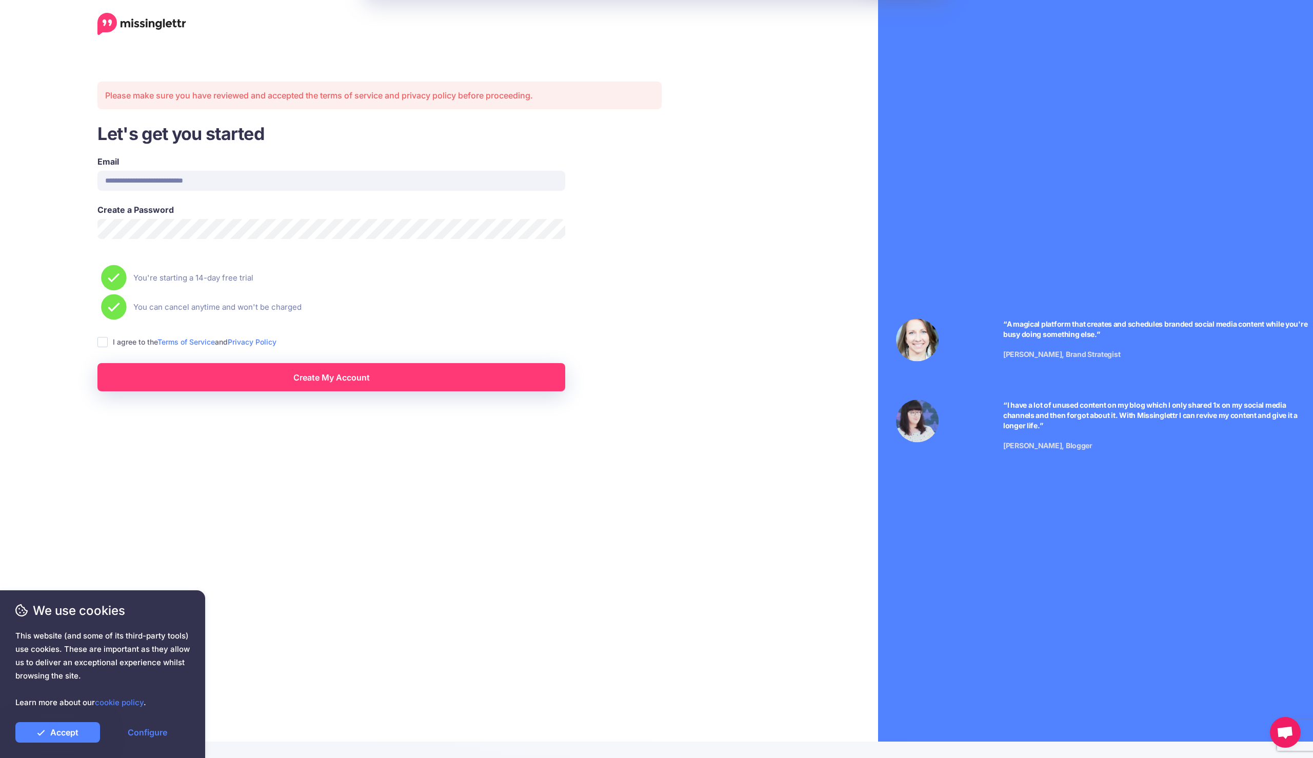
scroll to position [30, 0]
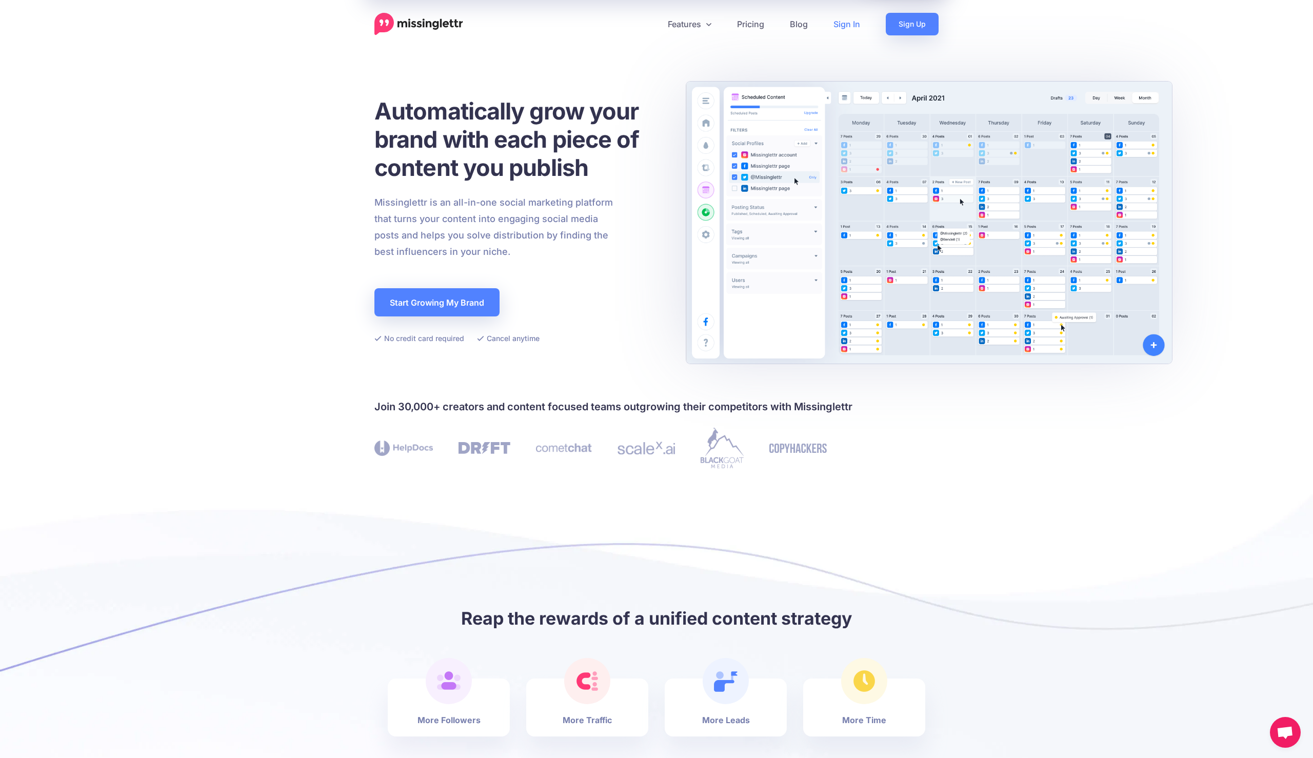
click at [832, 22] on link "Sign In" at bounding box center [847, 24] width 52 height 23
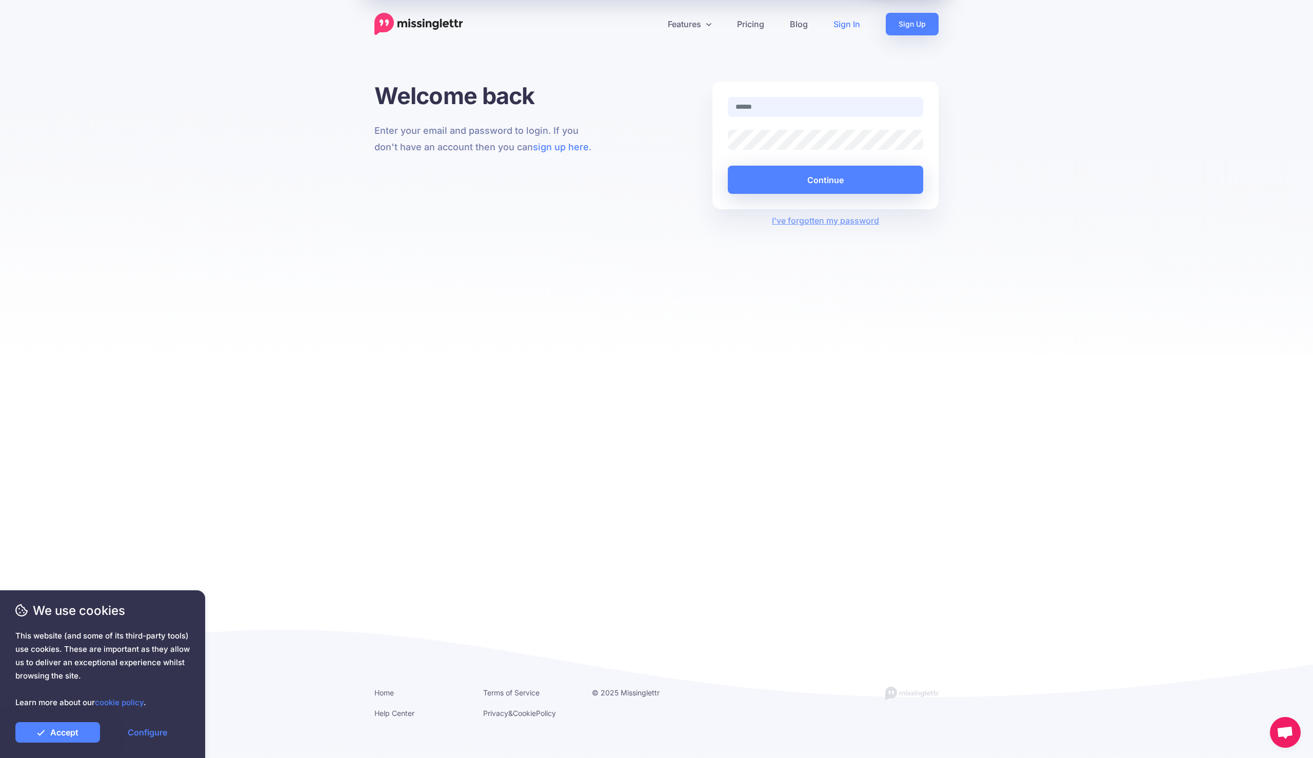
type input "**********"
click at [785, 163] on div "Continue" at bounding box center [825, 172] width 195 height 44
click at [784, 169] on button "Continue" at bounding box center [825, 180] width 195 height 28
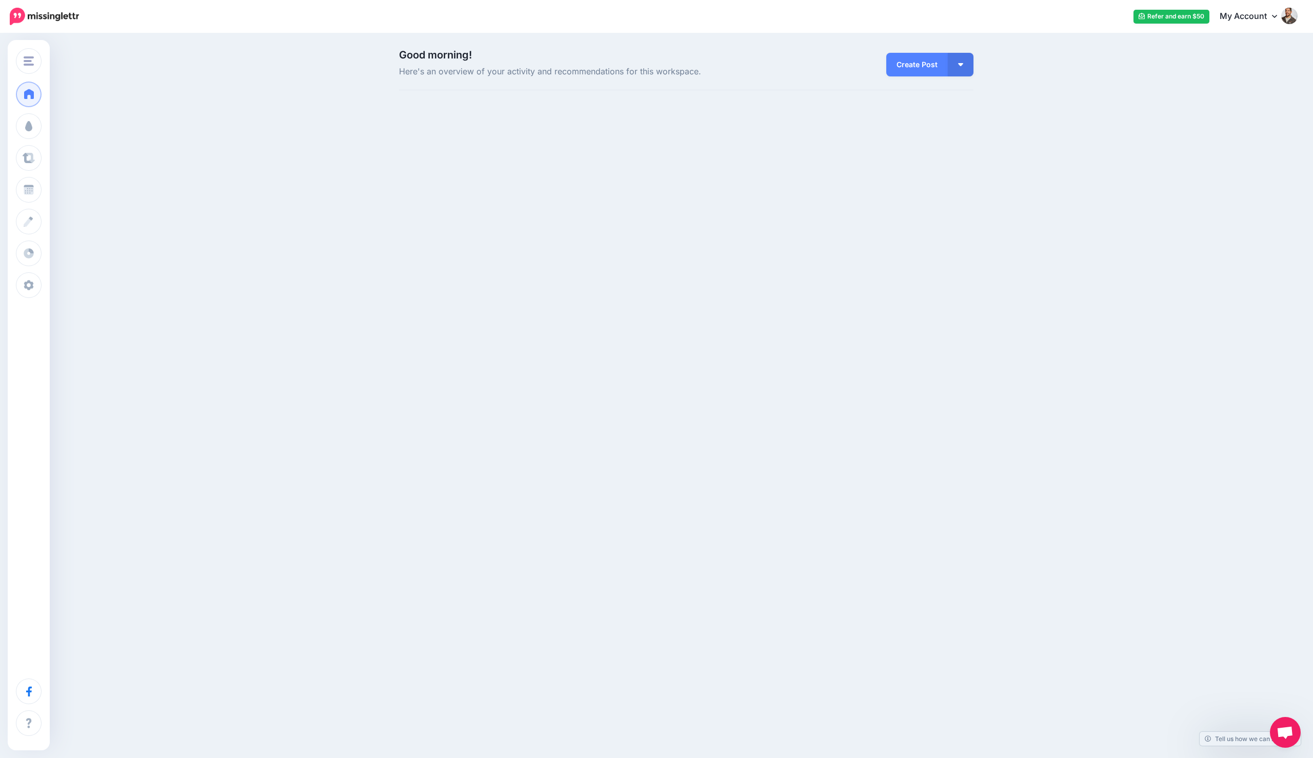
scroll to position [32, 0]
